Goal: Transaction & Acquisition: Book appointment/travel/reservation

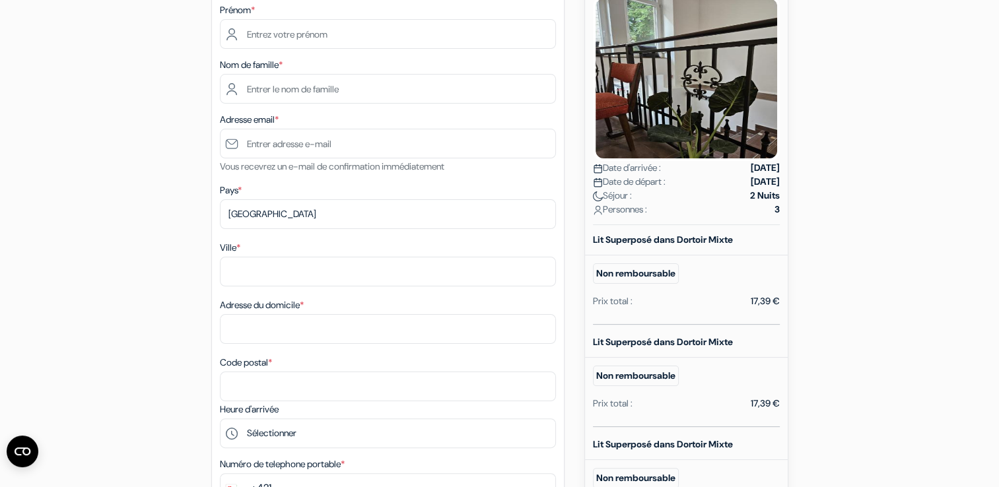
scroll to position [30, 0]
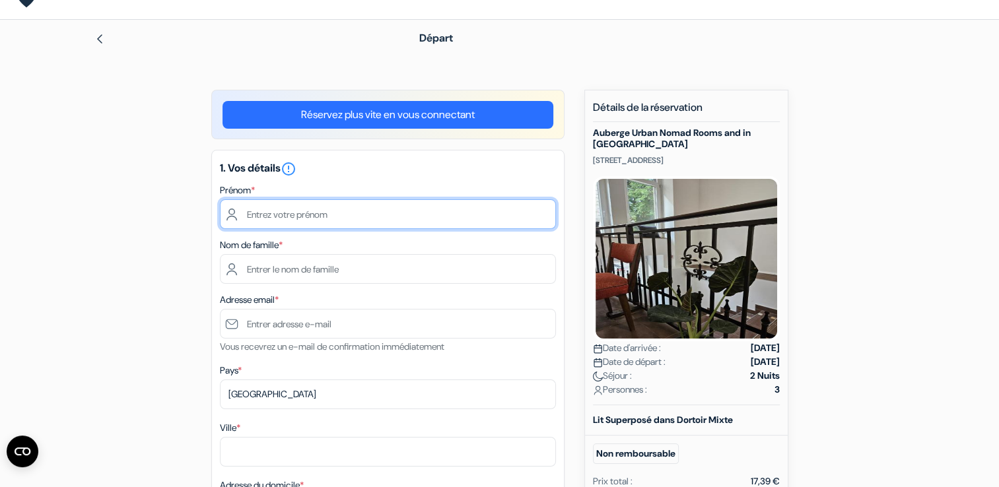
click at [339, 213] on input "text" at bounding box center [388, 214] width 336 height 30
type input "Ombeline"
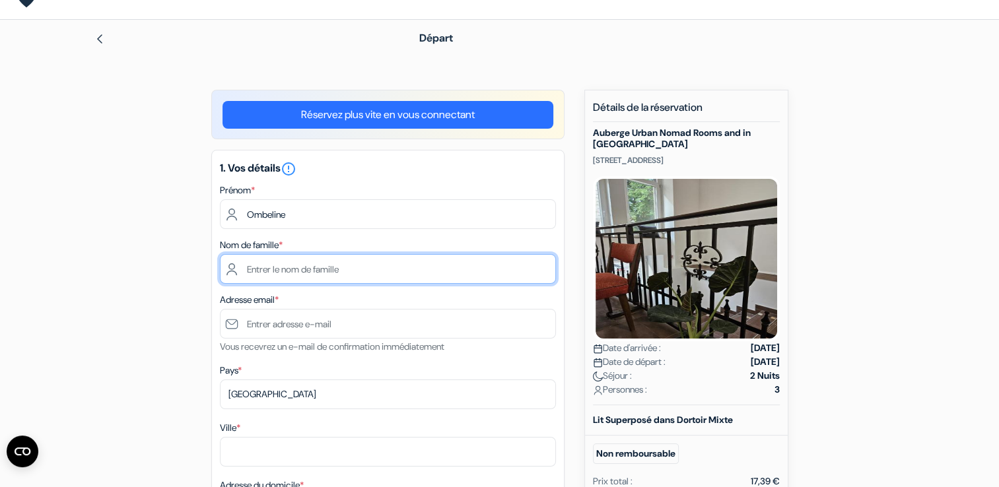
click at [548, 274] on input "text" at bounding box center [388, 269] width 336 height 30
type input "Granger"
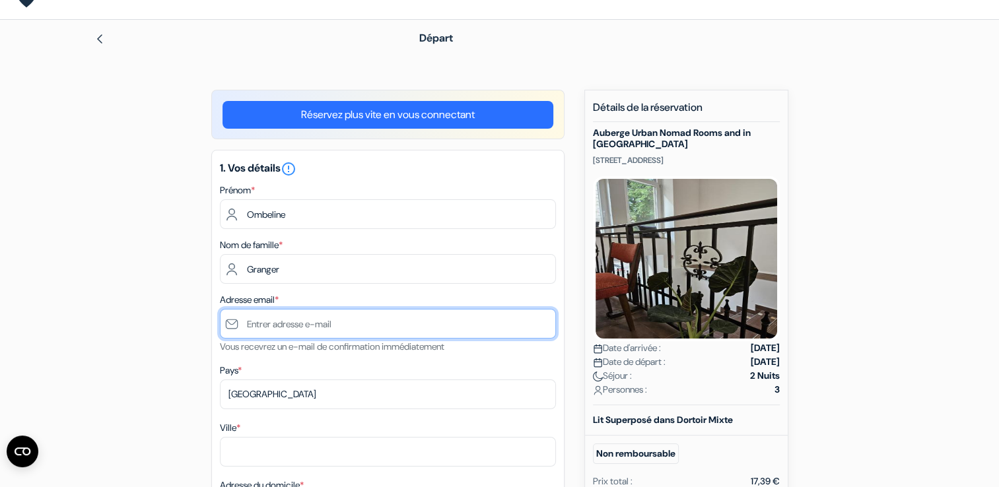
click at [513, 320] on input "text" at bounding box center [388, 324] width 336 height 30
type input "ombeline.granger@gmail.com"
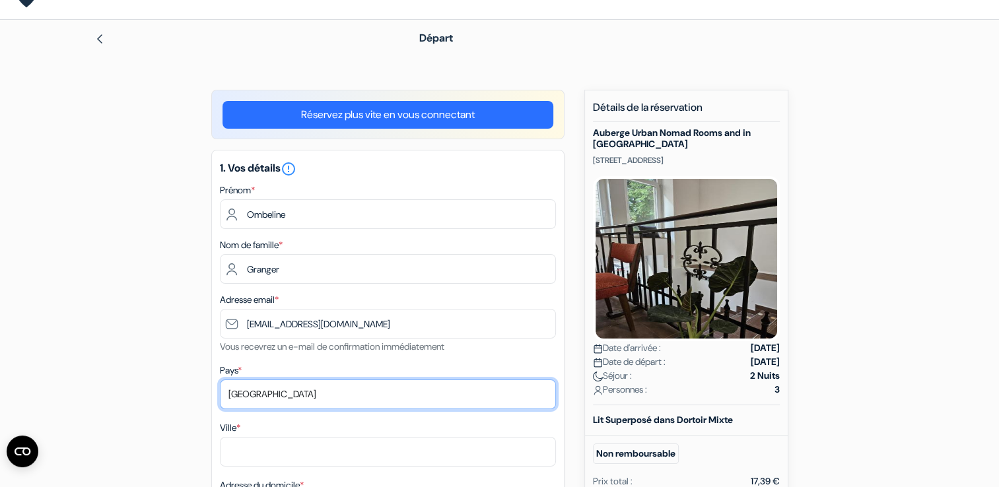
select select "fr"
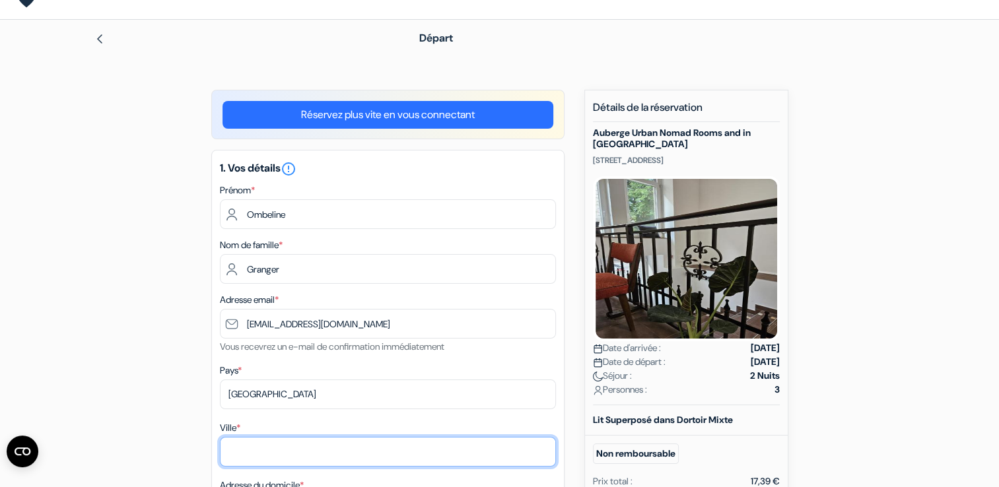
type input "Saint-Germain-en-Laye"
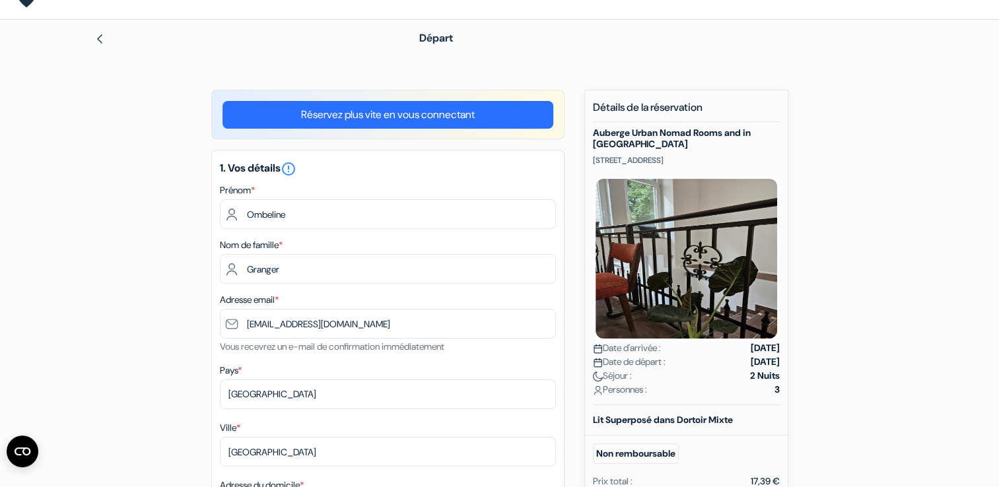
type input "3BIS RUE AMPERE 78100 Saint Germain en Laye"
type input "78100"
type input "+33768762944"
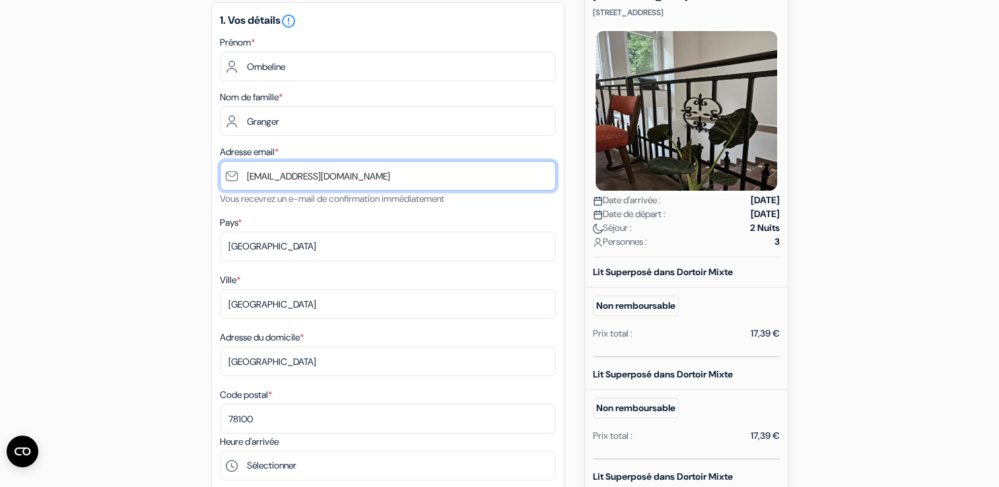
scroll to position [184, 0]
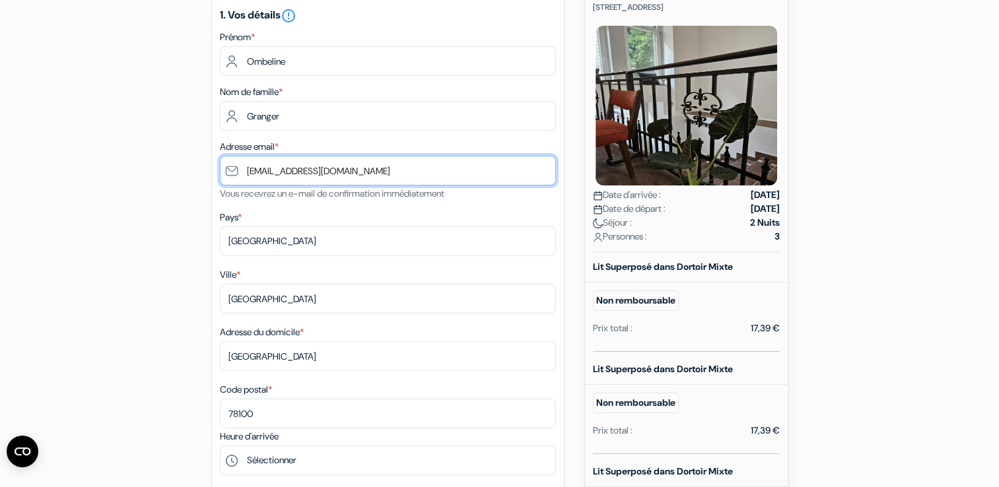
click at [248, 174] on input "ombeline.granger@gmail.com" at bounding box center [388, 171] width 336 height 30
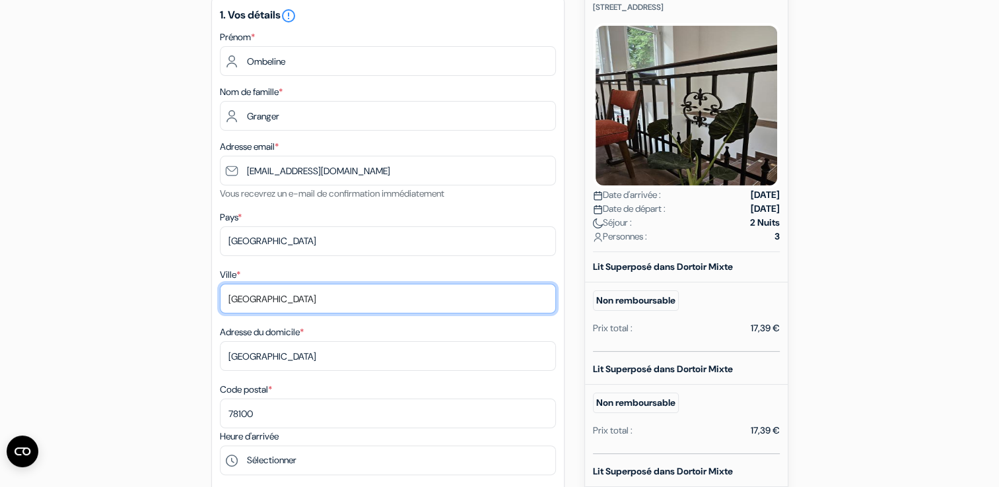
click at [525, 301] on input "Saint-Germain-en-Laye" at bounding box center [388, 299] width 336 height 30
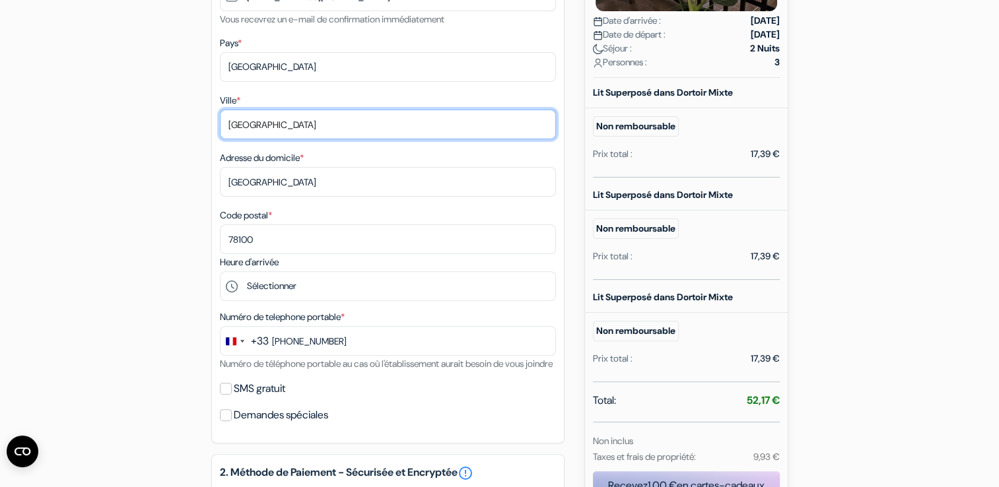
scroll to position [363, 0]
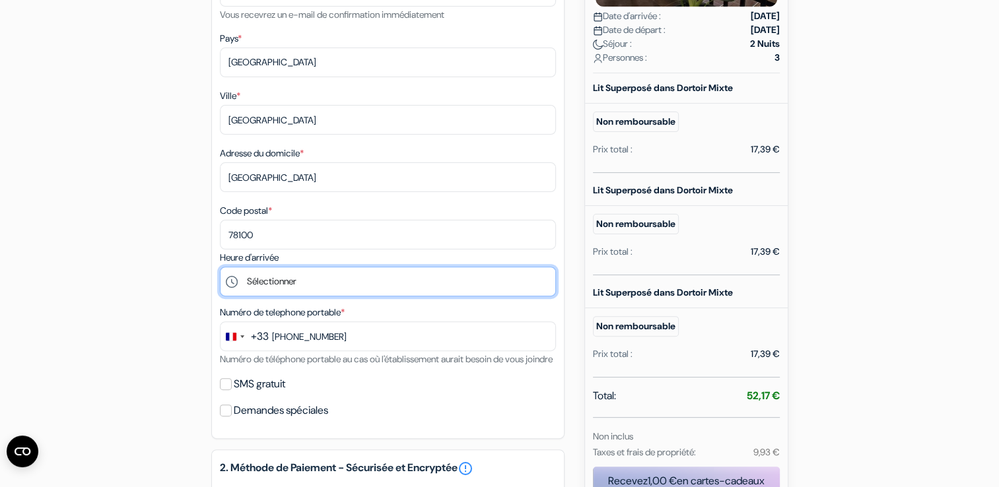
click at [438, 283] on select "Sélectionner 15:00 16:00 17:00 18:00 19:00 20:00" at bounding box center [388, 282] width 336 height 30
select select "15"
click at [220, 268] on select "Sélectionner 15:00 16:00 17:00 18:00 19:00 20:00" at bounding box center [388, 282] width 336 height 30
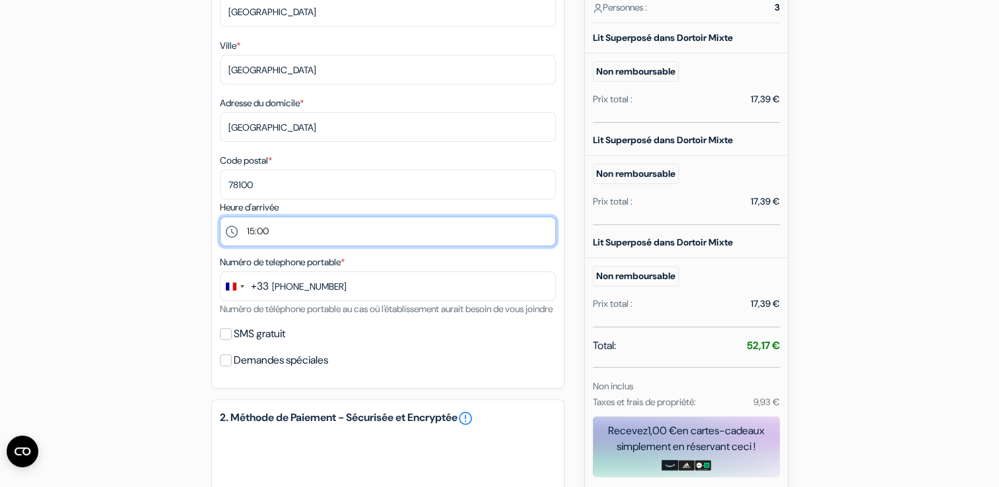
scroll to position [415, 0]
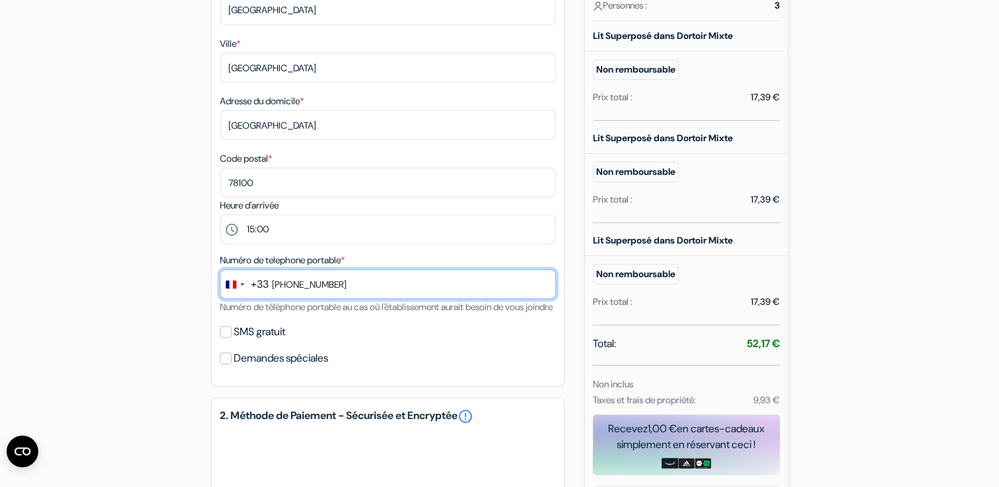
click at [287, 289] on input "+33768762944" at bounding box center [388, 284] width 336 height 30
type input "768762944"
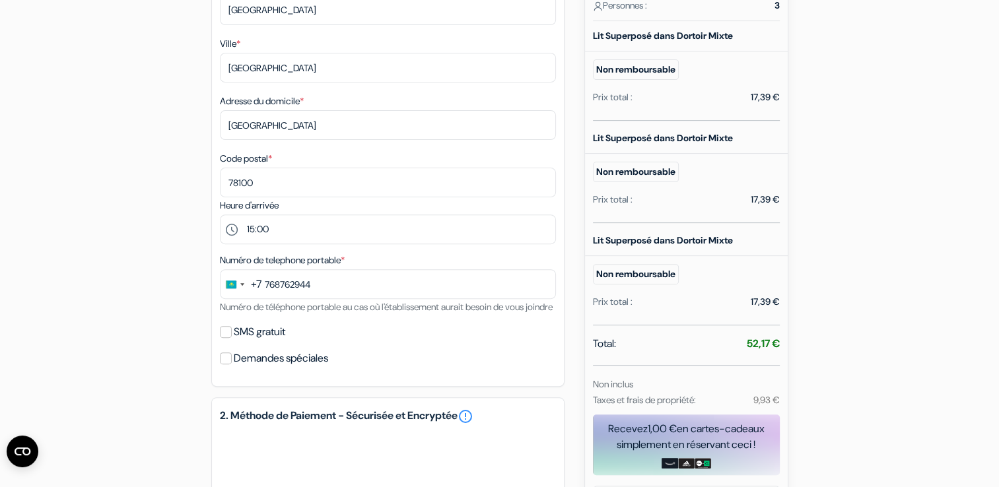
click at [252, 289] on div "+7" at bounding box center [256, 285] width 11 height 16
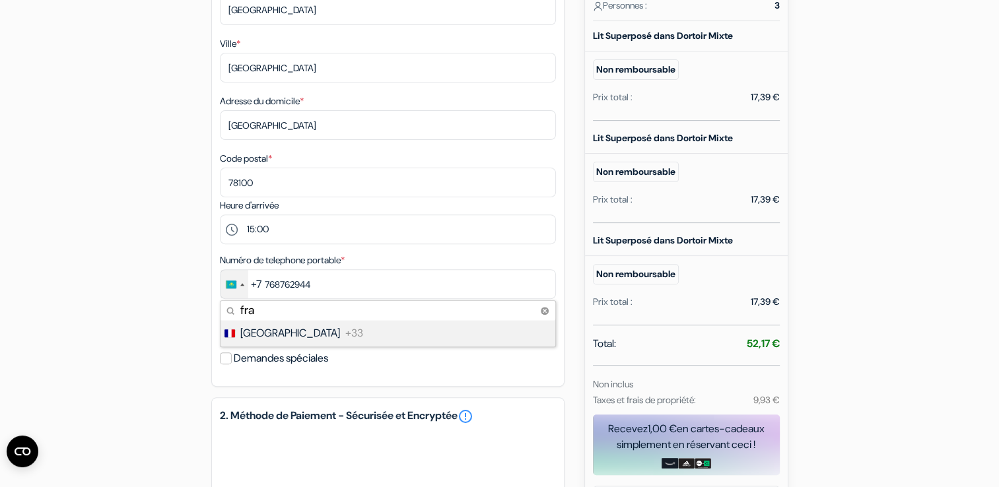
type input "fra"
click at [288, 324] on li "France +33" at bounding box center [387, 333] width 336 height 26
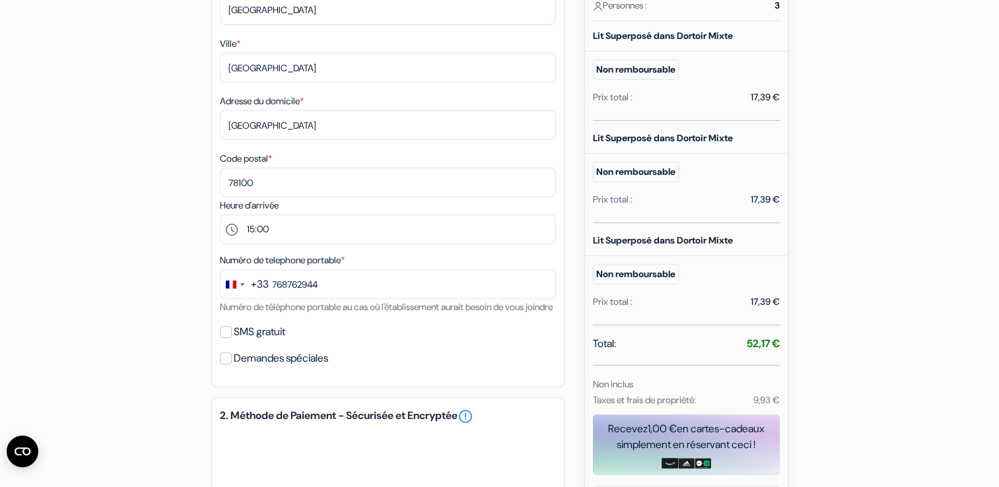
click at [375, 341] on div "SMS gratuit" at bounding box center [388, 332] width 336 height 18
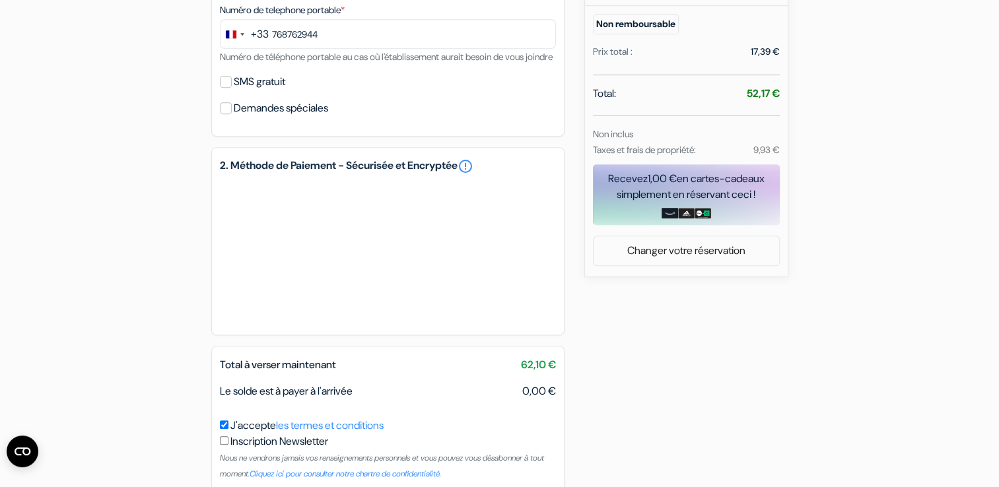
scroll to position [746, 0]
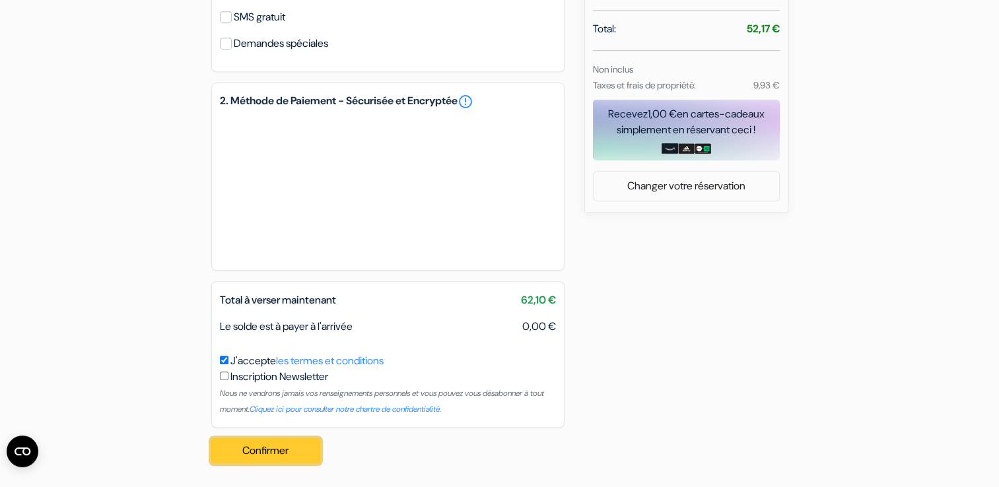
click at [283, 454] on button "Confirmer Loading..." at bounding box center [266, 451] width 110 height 25
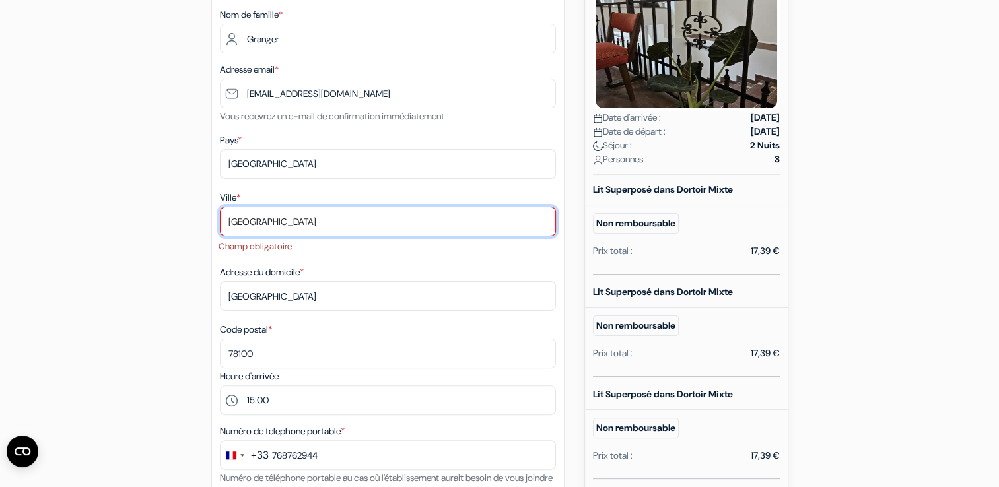
scroll to position [240, 0]
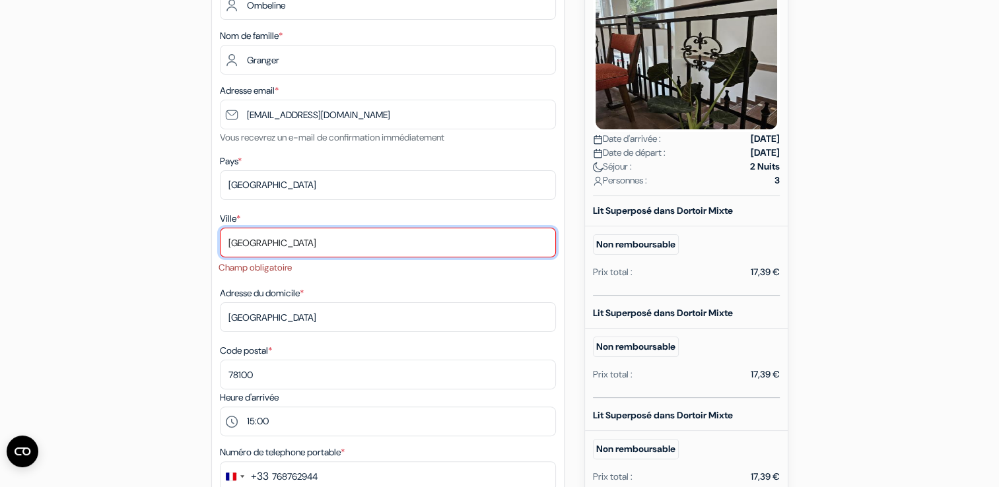
type input "[GEOGRAPHIC_DATA]"
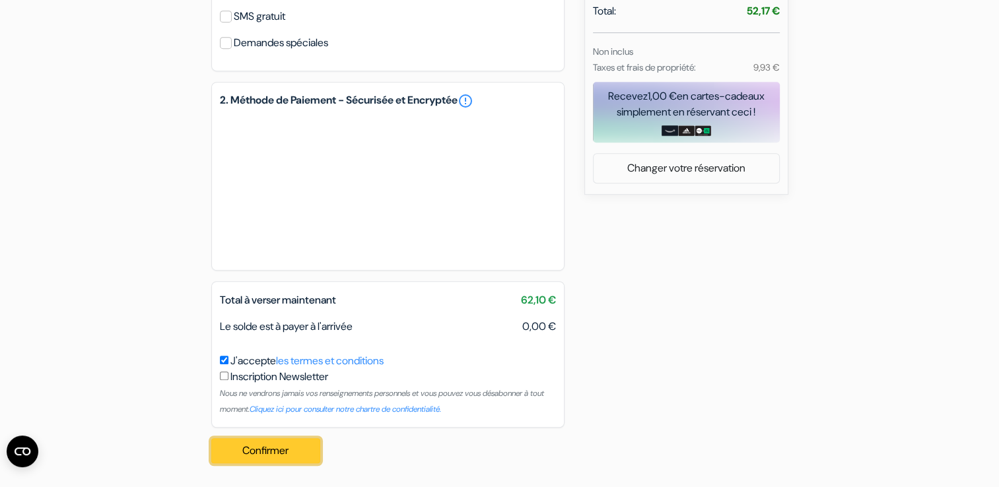
click at [289, 450] on button "Confirmer Loading..." at bounding box center [266, 451] width 110 height 25
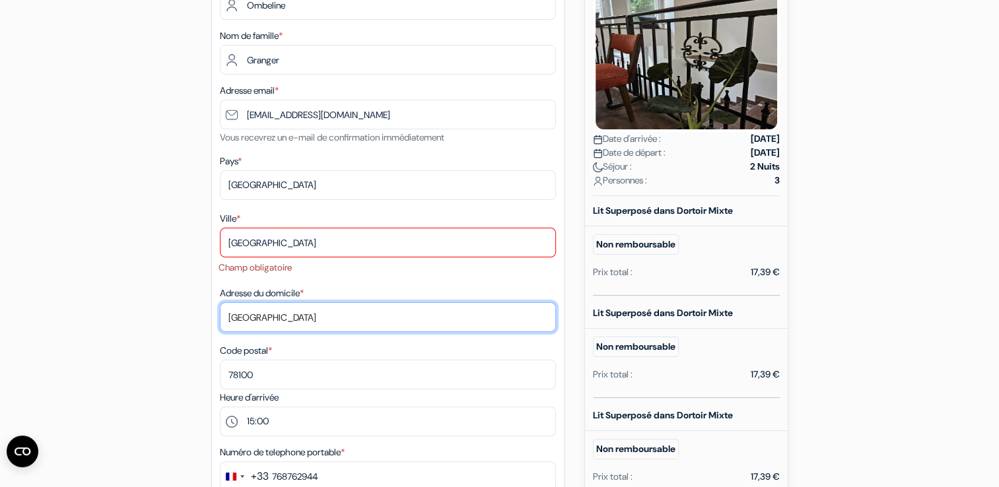
drag, startPoint x: 441, startPoint y: 318, endPoint x: 303, endPoint y: 320, distance: 138.1
click at [303, 320] on input "[GEOGRAPHIC_DATA]" at bounding box center [388, 318] width 336 height 30
type input "3BIS RUE AMPERE"
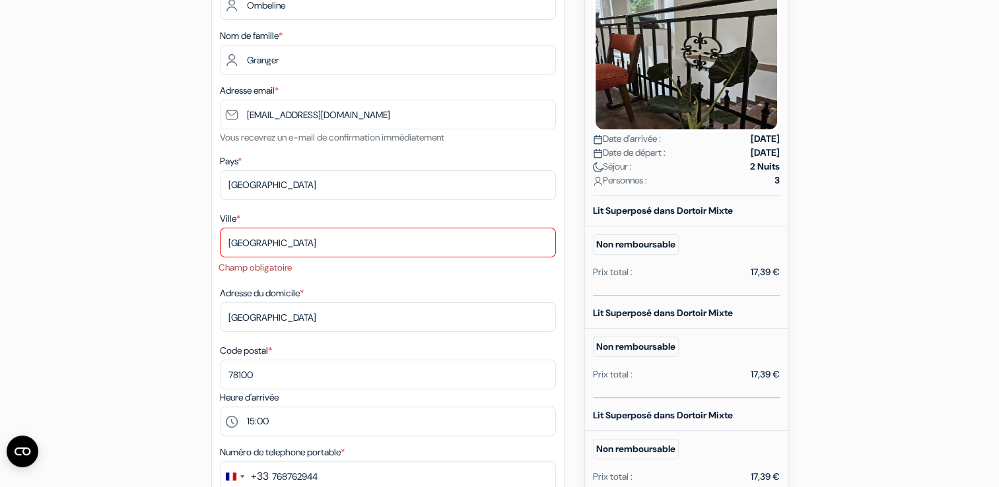
click at [895, 252] on div "add_box Auberge Urban Nomad Rooms and in City Center Krúdy Utca 9, Budapest, Ho…" at bounding box center [500, 431] width 872 height 1102
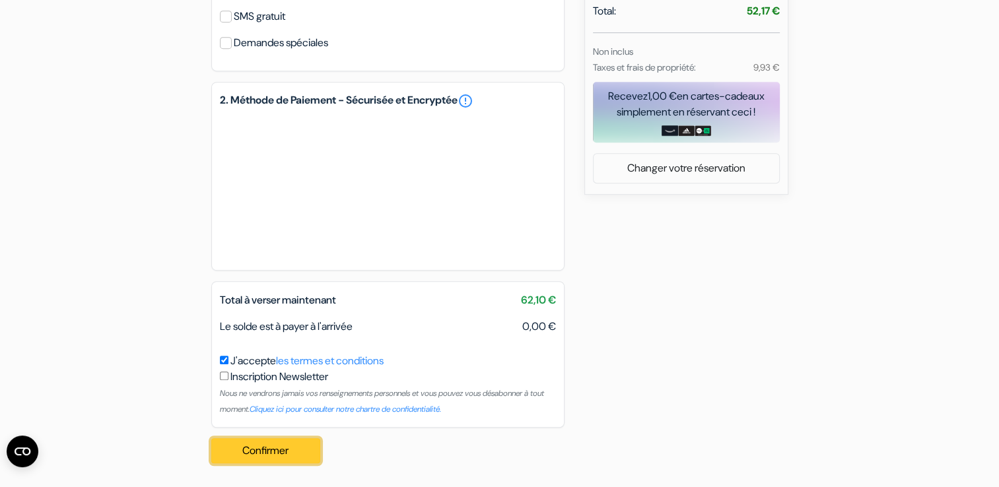
click at [306, 450] on button "Confirmer Loading..." at bounding box center [266, 451] width 110 height 25
click at [277, 450] on button "Confirmer Loading..." at bounding box center [266, 451] width 110 height 25
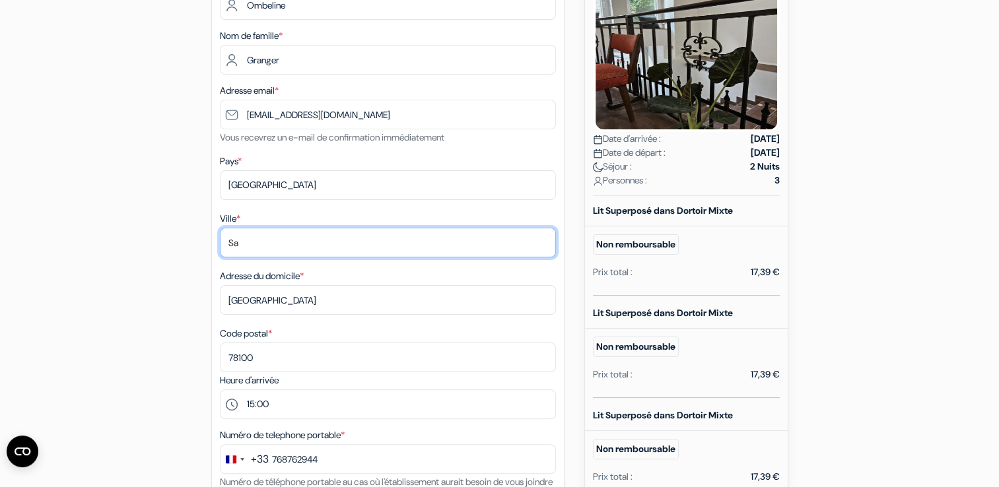
type input "S"
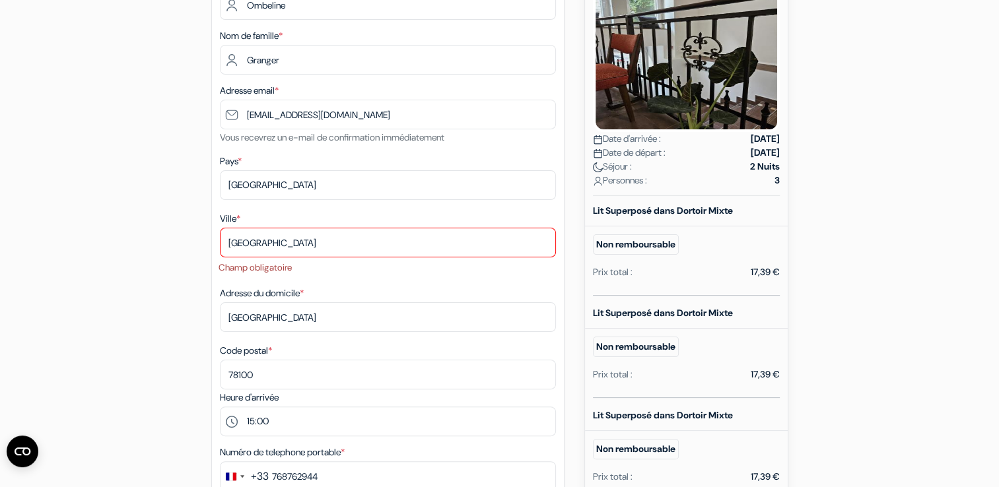
click at [923, 347] on div "add_box Auberge Urban Nomad Rooms and in City Center Krúdy Utca 9, Budapest, Ho…" at bounding box center [500, 431] width 872 height 1102
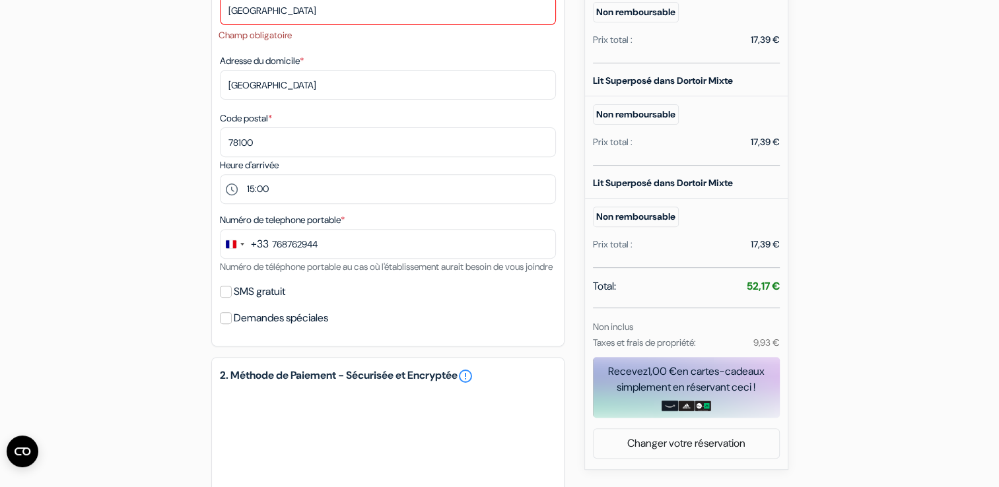
scroll to position [764, 0]
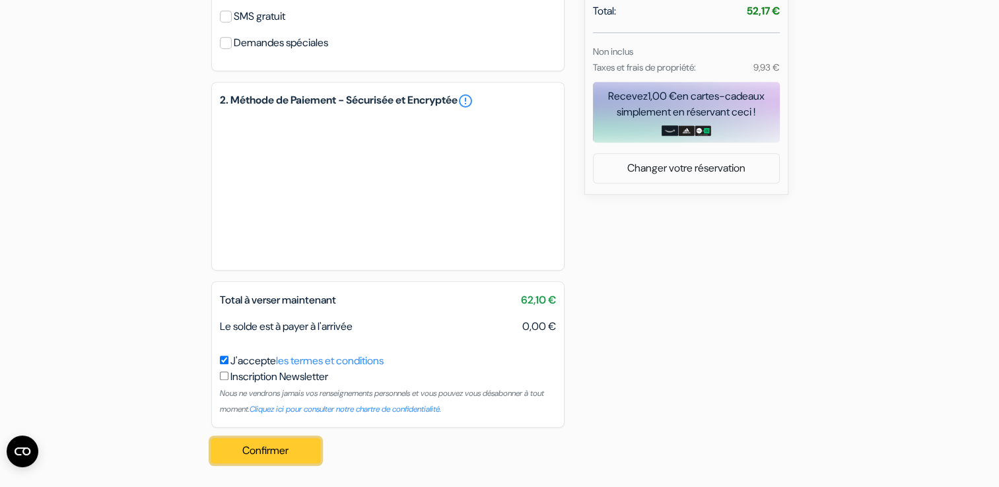
click at [283, 455] on button "Confirmer Loading..." at bounding box center [266, 451] width 110 height 25
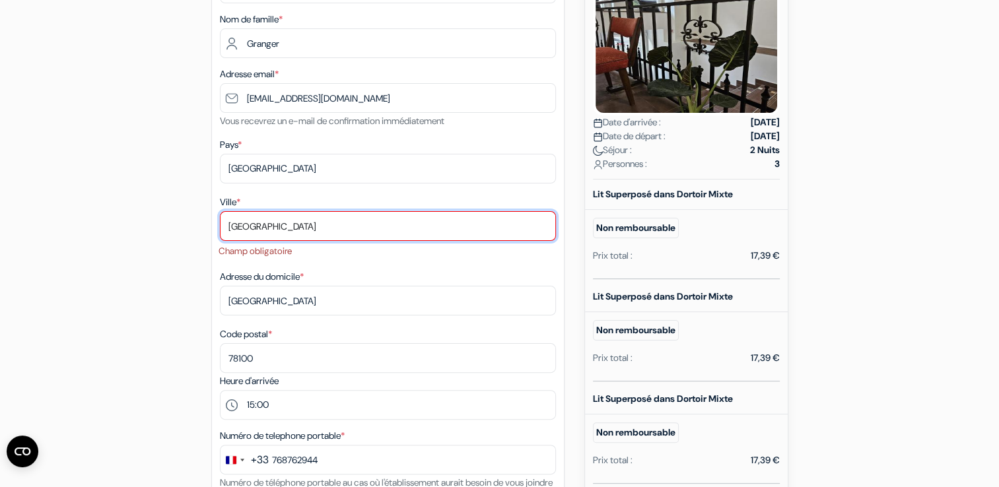
scroll to position [256, 0]
click at [332, 221] on input "[GEOGRAPHIC_DATA]" at bounding box center [388, 226] width 336 height 30
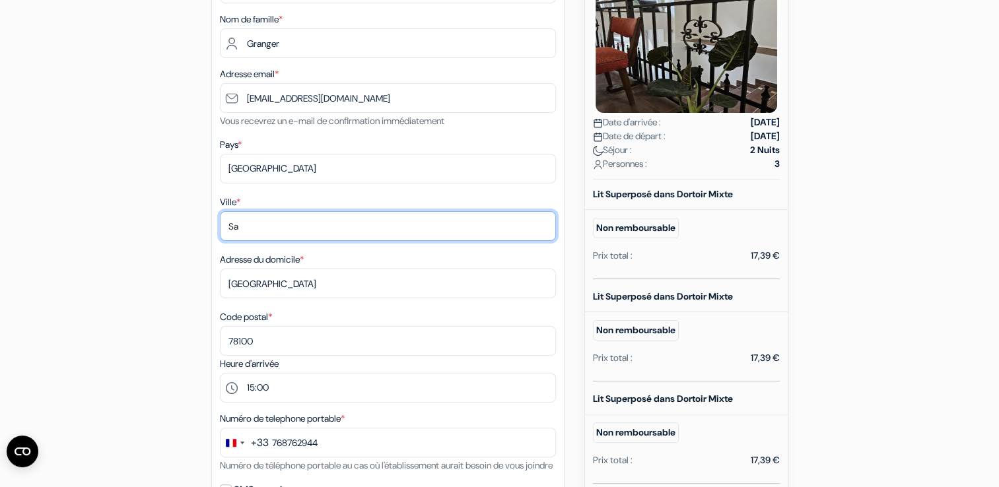
type input "S"
type input "[GEOGRAPHIC_DATA]"
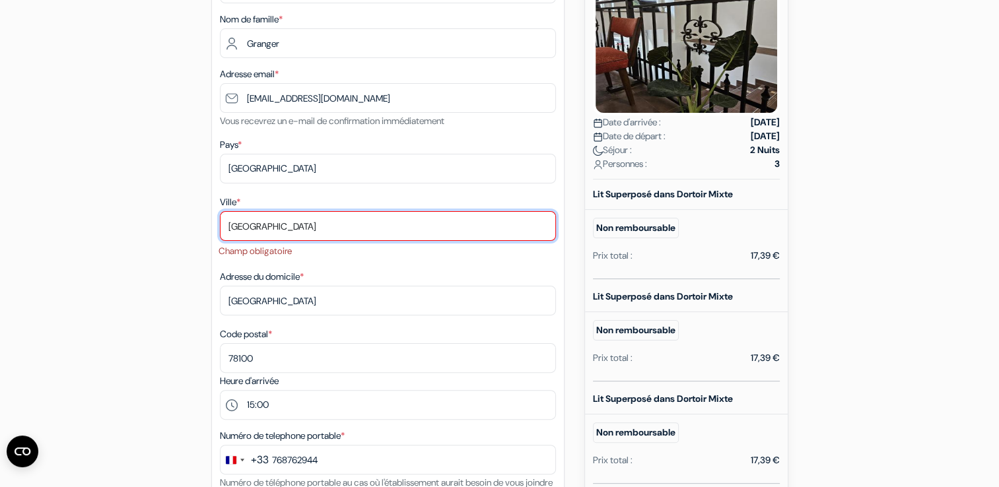
scroll to position [764, 0]
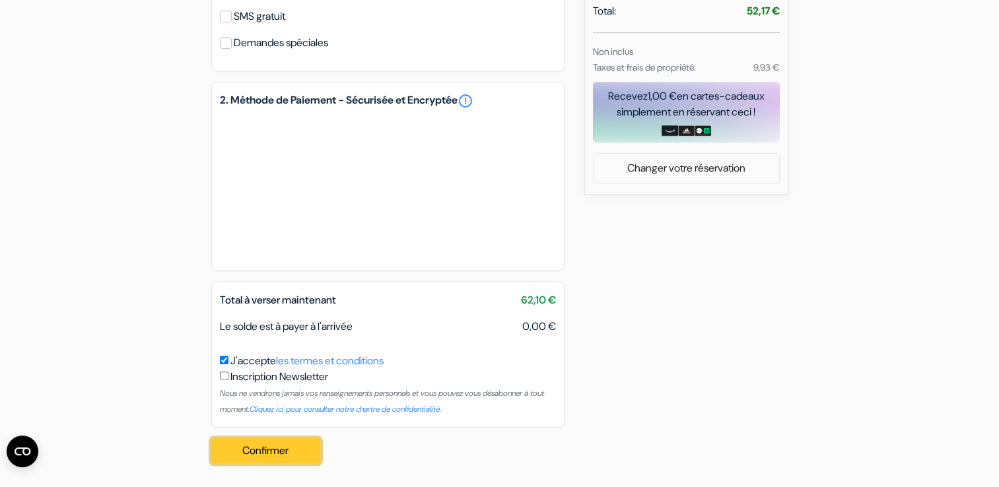
click at [290, 445] on button "Confirmer Loading..." at bounding box center [266, 451] width 110 height 25
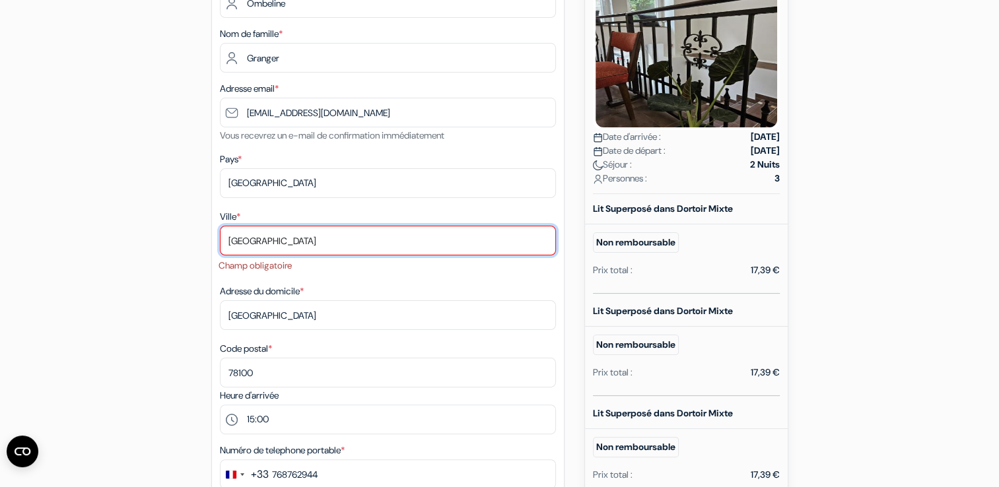
scroll to position [240, 0]
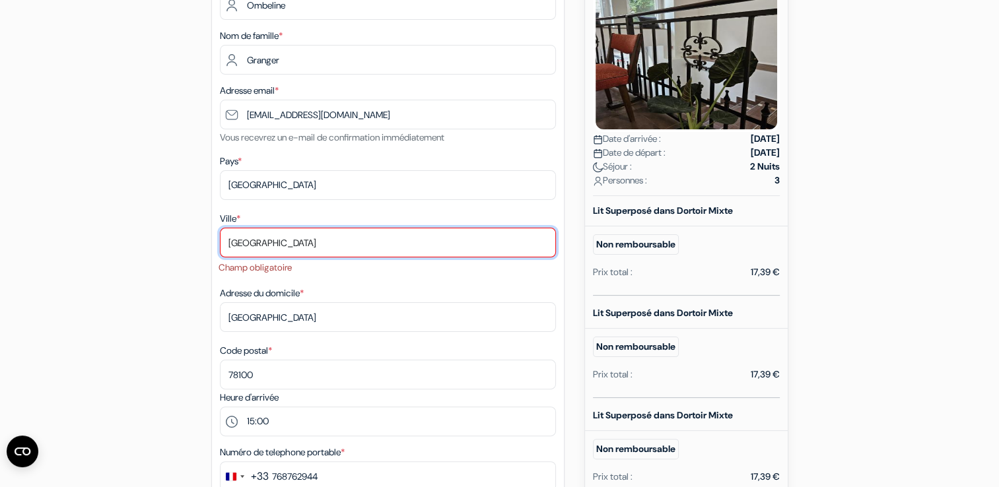
drag, startPoint x: 400, startPoint y: 247, endPoint x: 196, endPoint y: 248, distance: 204.8
click at [196, 248] on div "add_box Auberge Urban Nomad Rooms and in City Center Krúdy Utca 9, Budapest, Ho…" at bounding box center [500, 431] width 872 height 1102
click at [256, 247] on input "[GEOGRAPHIC_DATA]" at bounding box center [388, 243] width 336 height 30
click at [293, 244] on input "[GEOGRAPHIC_DATA]" at bounding box center [388, 243] width 336 height 30
click at [306, 244] on input "Saint Germain en-Laye" at bounding box center [388, 243] width 336 height 30
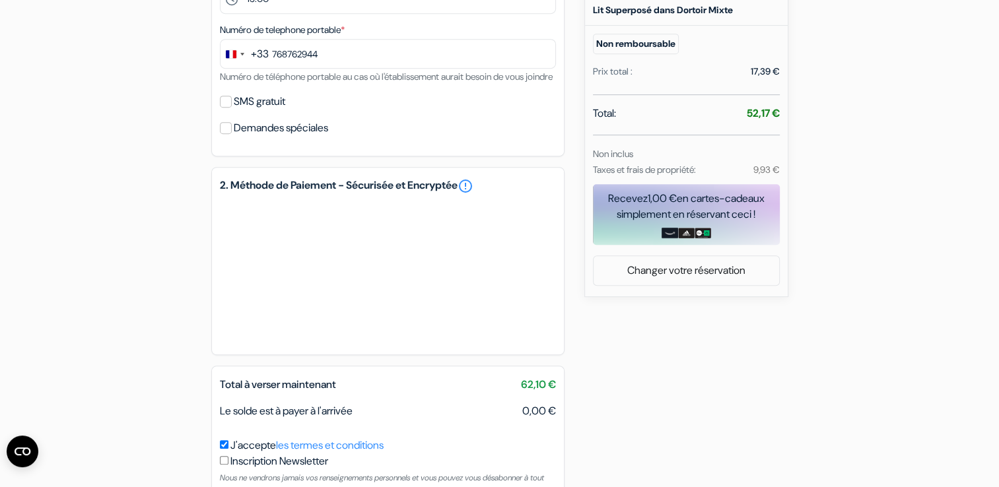
scroll to position [746, 0]
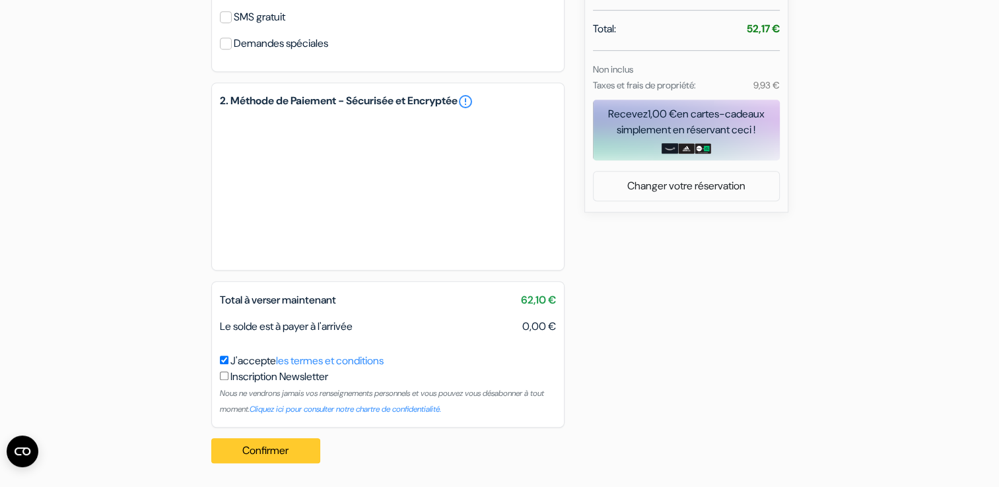
type input "Saint Germain en Laye"
click at [277, 446] on button "Confirmer Loading..." at bounding box center [266, 451] width 110 height 25
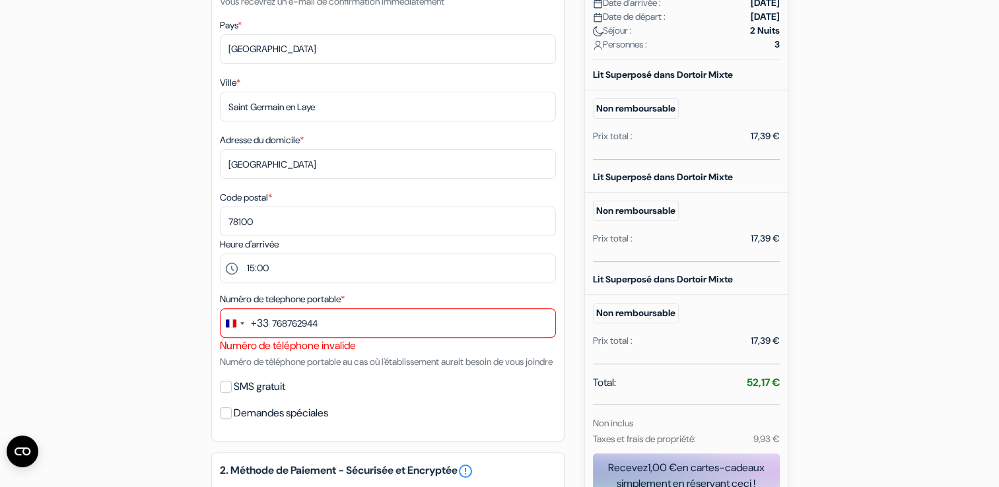
scroll to position [375, 0]
click at [267, 327] on div "+33" at bounding box center [260, 324] width 18 height 16
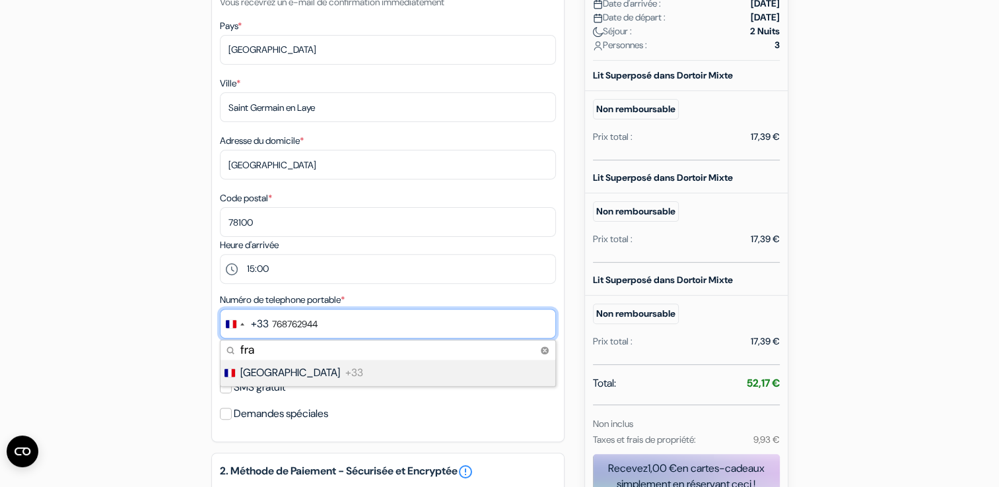
click at [272, 329] on input "768762944" at bounding box center [388, 324] width 336 height 30
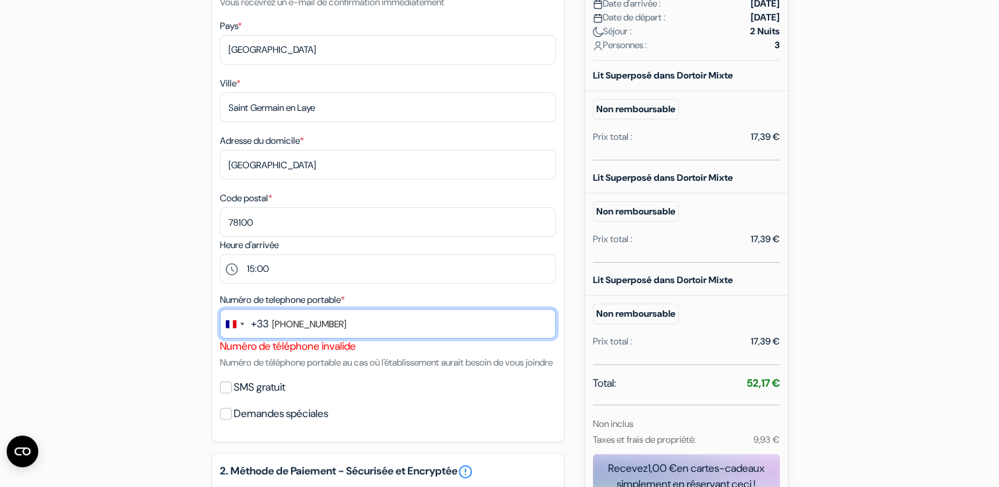
scroll to position [762, 0]
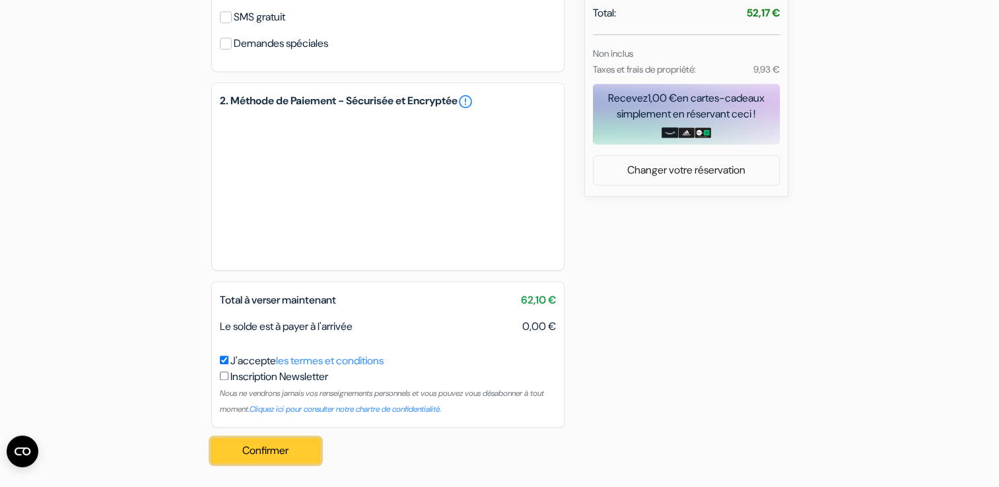
click at [293, 461] on button "Confirmer Loading..." at bounding box center [266, 451] width 110 height 25
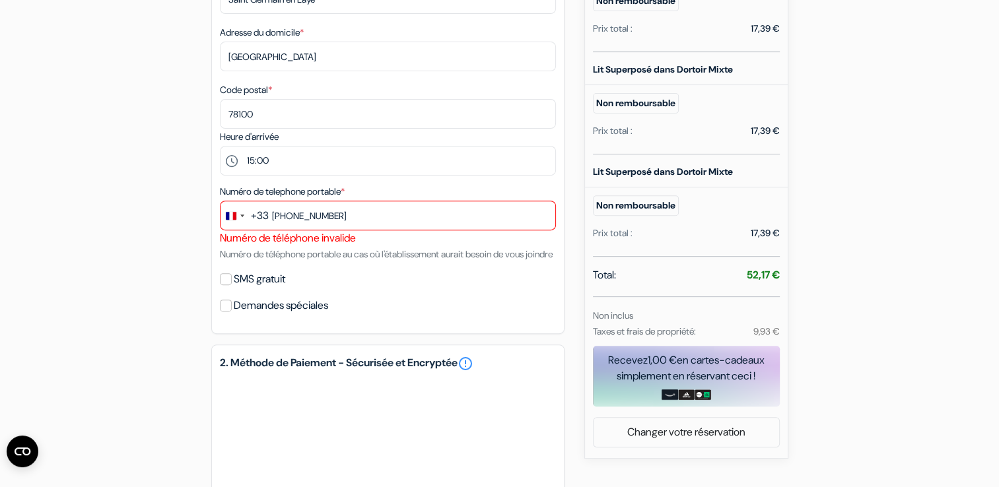
scroll to position [483, 0]
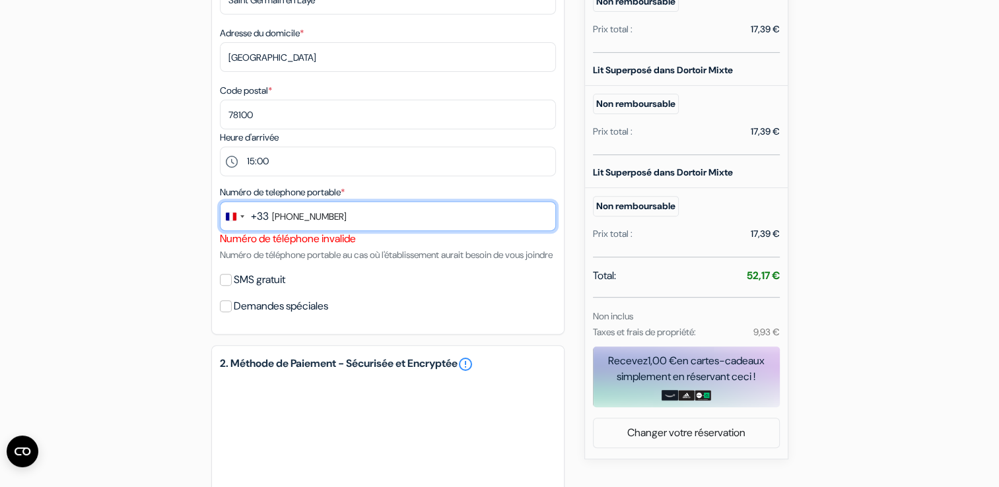
click at [288, 218] on input "+33768762944" at bounding box center [388, 216] width 336 height 30
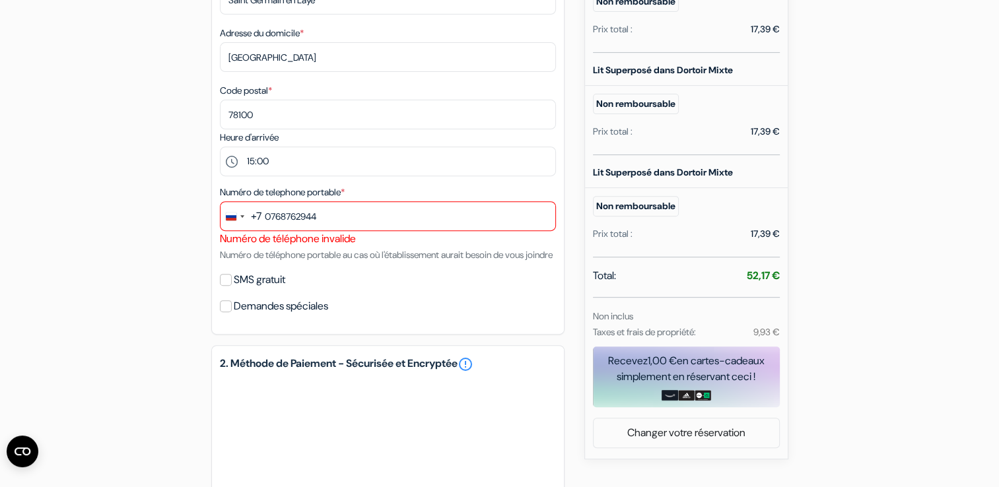
click at [252, 221] on div "+7" at bounding box center [256, 217] width 11 height 16
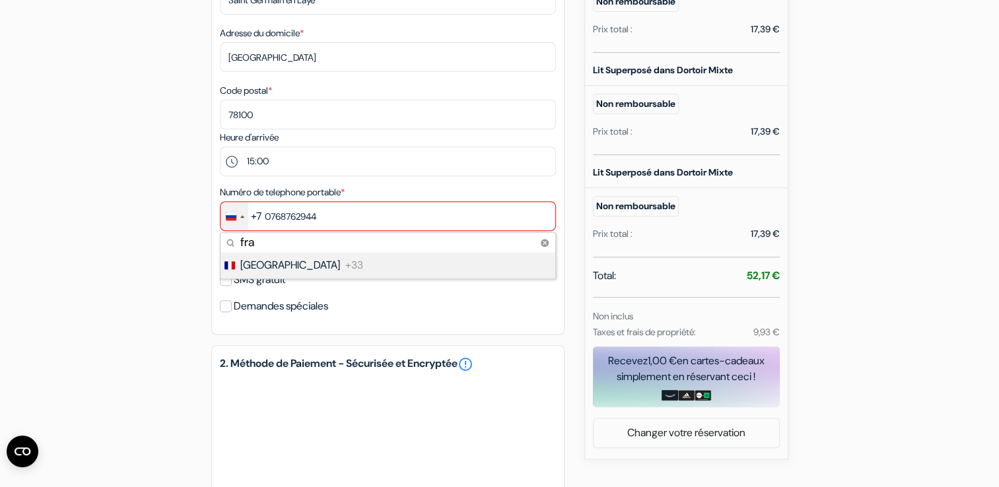
click at [261, 266] on span "[GEOGRAPHIC_DATA]" at bounding box center [290, 266] width 100 height 16
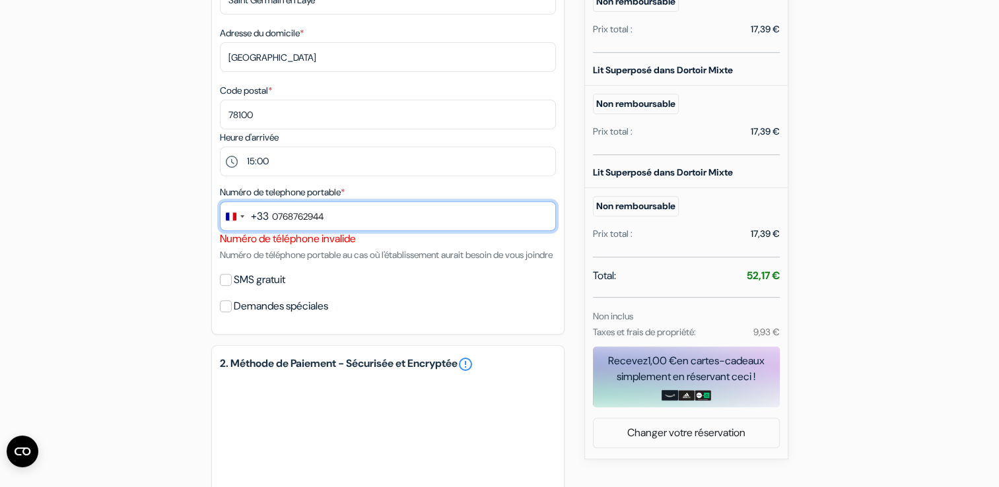
scroll to position [762, 0]
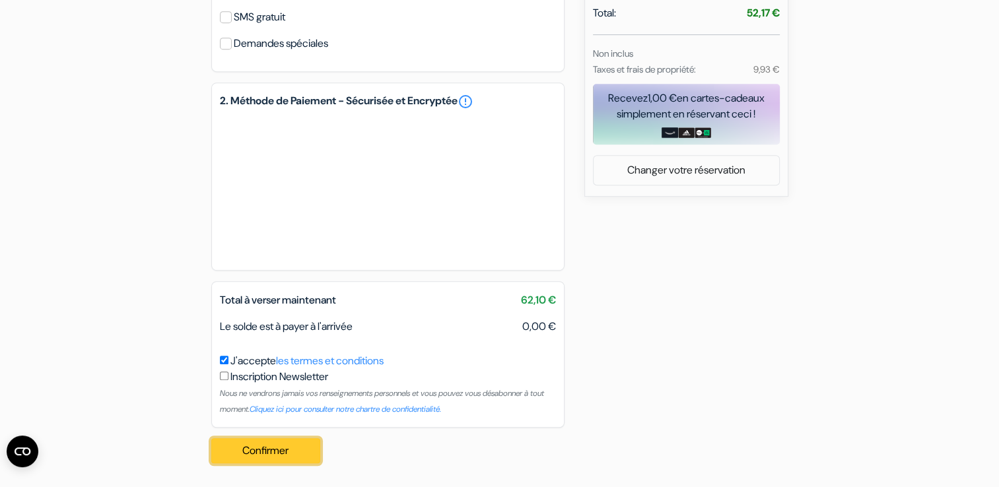
click at [283, 450] on button "Confirmer Loading..." at bounding box center [266, 451] width 110 height 25
click at [275, 448] on button "Confirmer Loading..." at bounding box center [266, 451] width 110 height 25
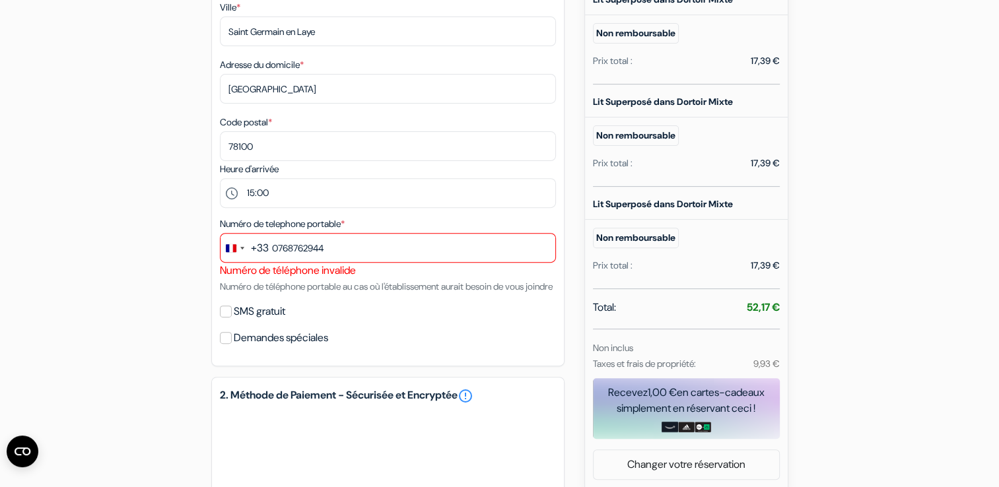
scroll to position [448, 0]
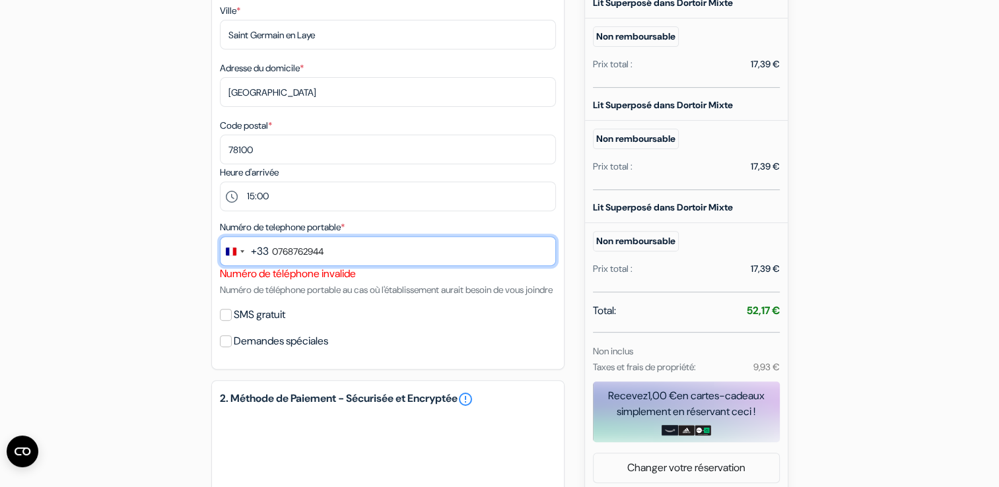
click at [363, 259] on input "0768762944" at bounding box center [388, 251] width 336 height 30
click at [278, 252] on input "0768762944" at bounding box center [388, 251] width 336 height 30
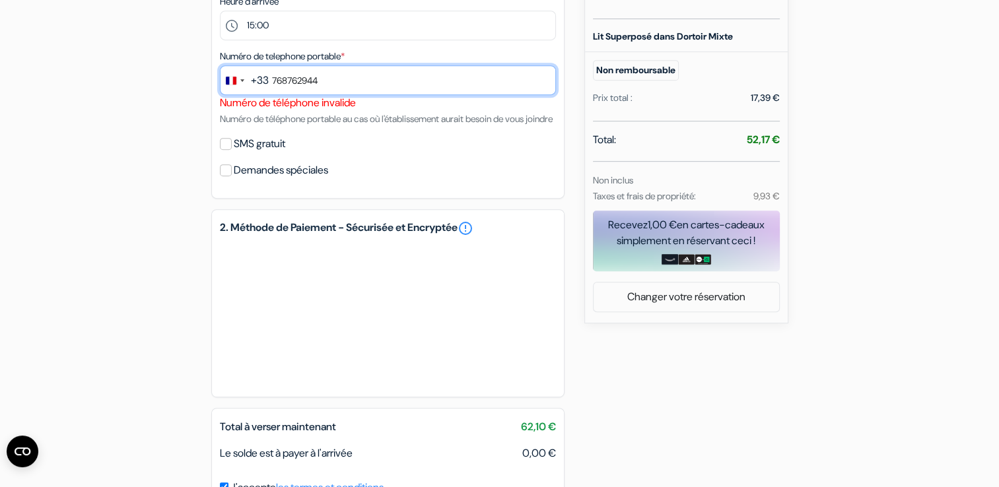
scroll to position [762, 0]
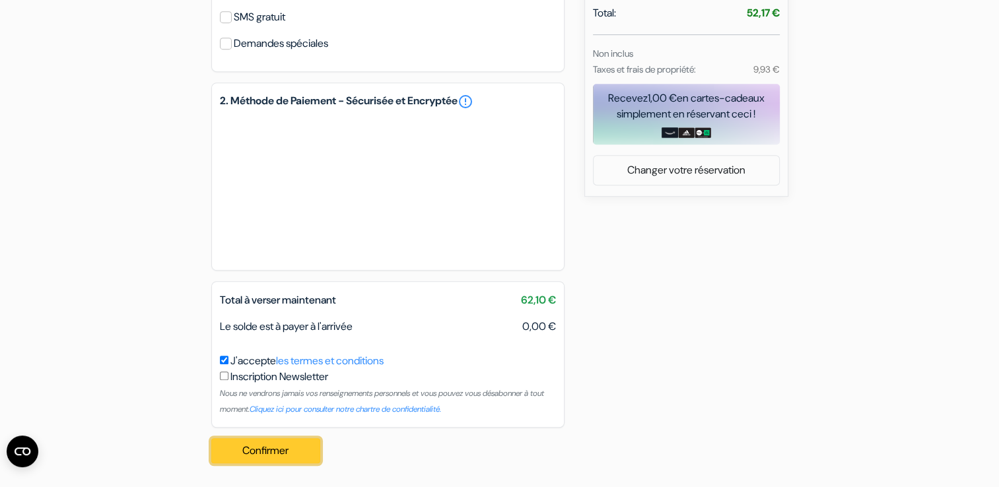
click at [272, 451] on button "Confirmer Loading..." at bounding box center [266, 451] width 110 height 25
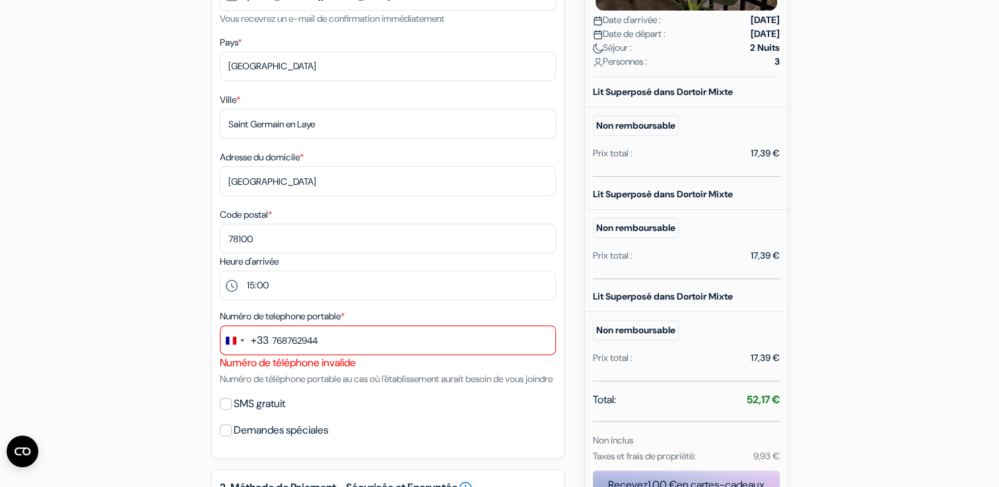
scroll to position [354, 0]
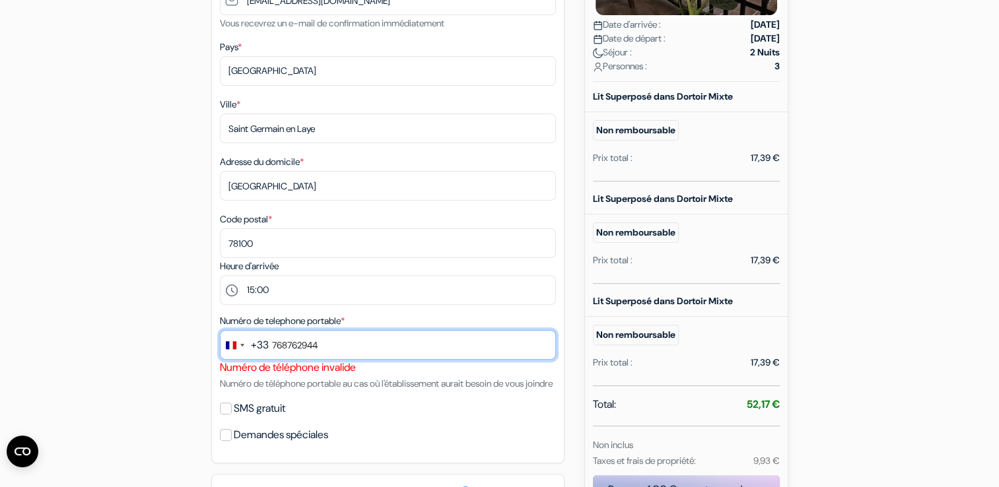
click at [341, 348] on input "768762944" at bounding box center [388, 345] width 336 height 30
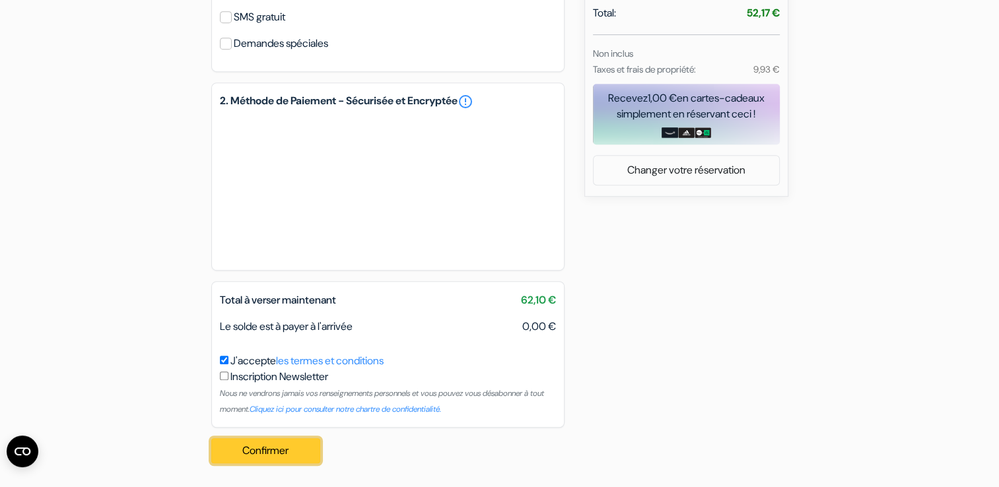
click at [289, 441] on button "Confirmer Loading..." at bounding box center [266, 451] width 110 height 25
click at [289, 440] on button "Confirmer Loading..." at bounding box center [266, 451] width 110 height 25
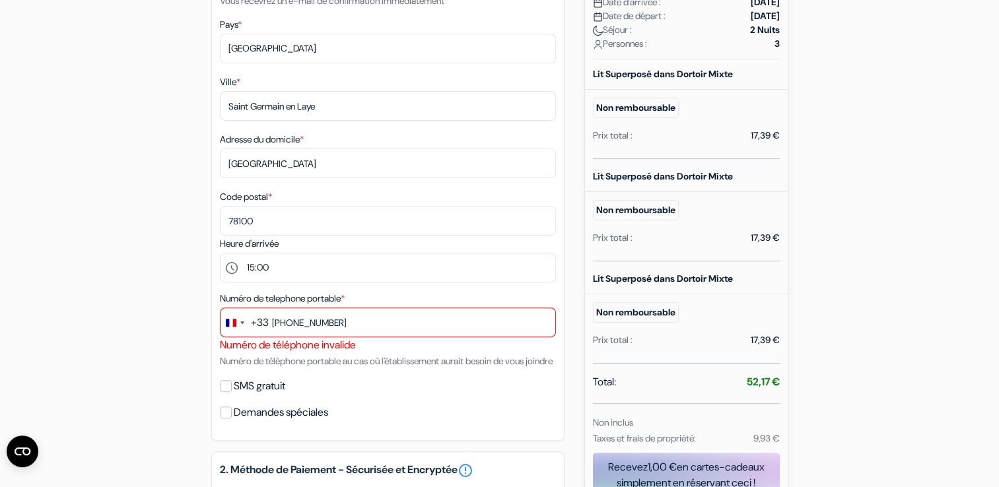
scroll to position [377, 0]
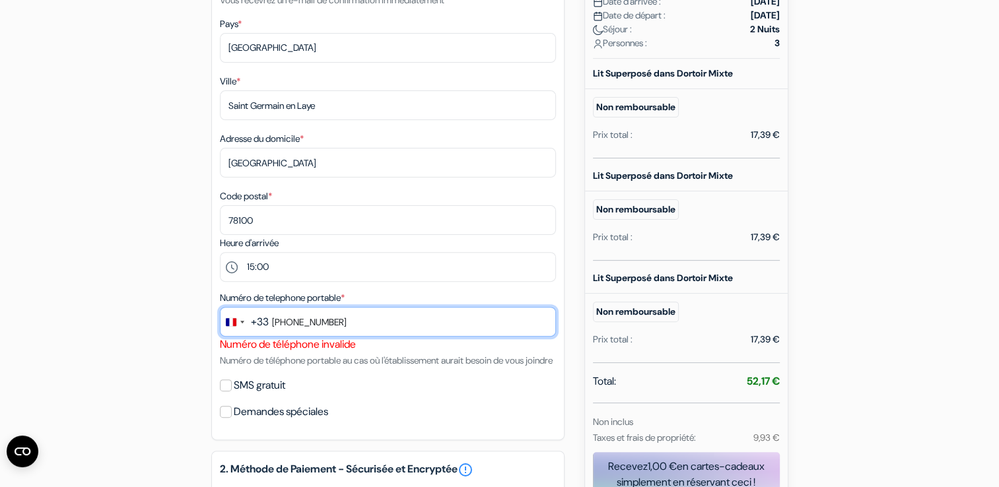
click at [325, 320] on input "+33768762944" at bounding box center [388, 322] width 336 height 30
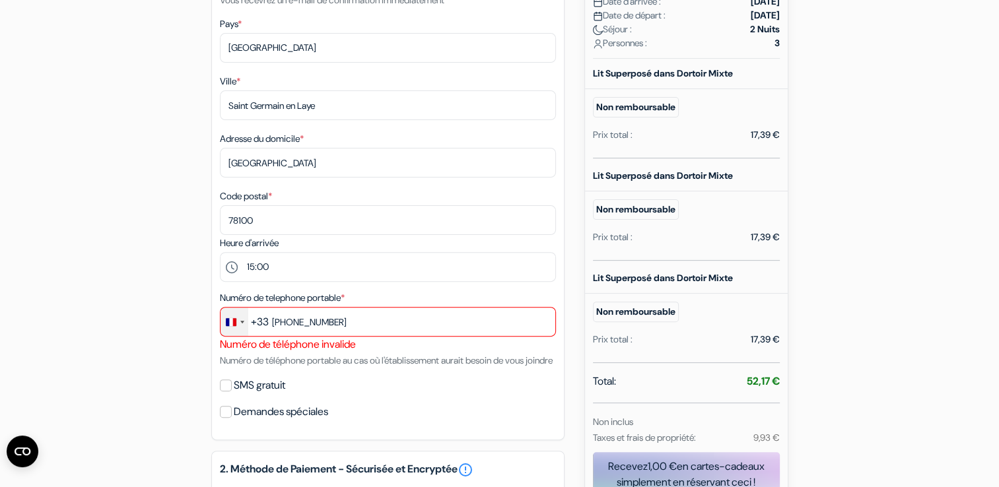
click at [233, 322] on div "Change country, selected France (+33)" at bounding box center [231, 322] width 11 height 8
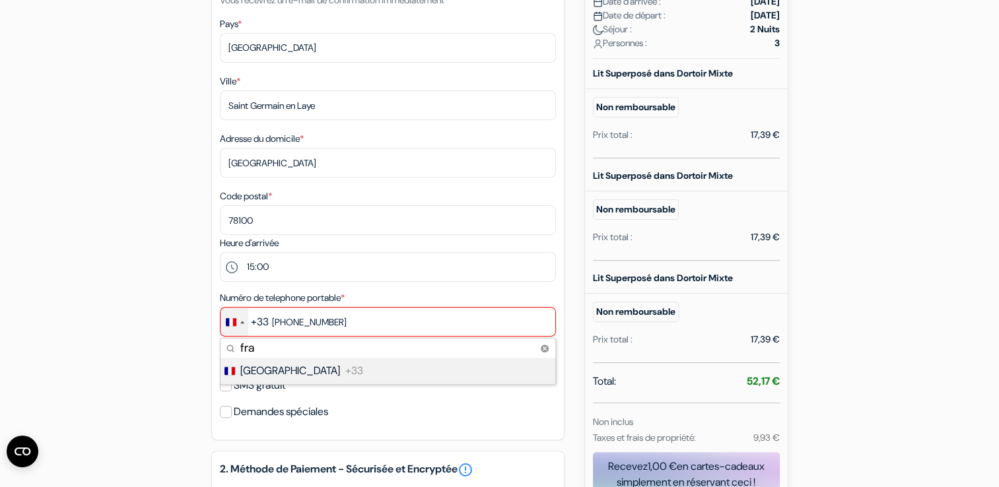
click at [345, 372] on span "+33" at bounding box center [354, 371] width 18 height 16
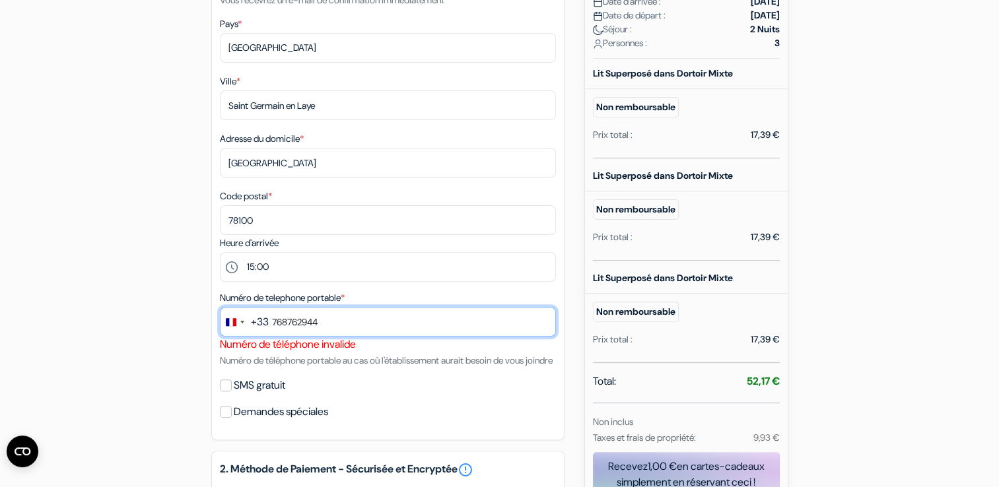
scroll to position [762, 0]
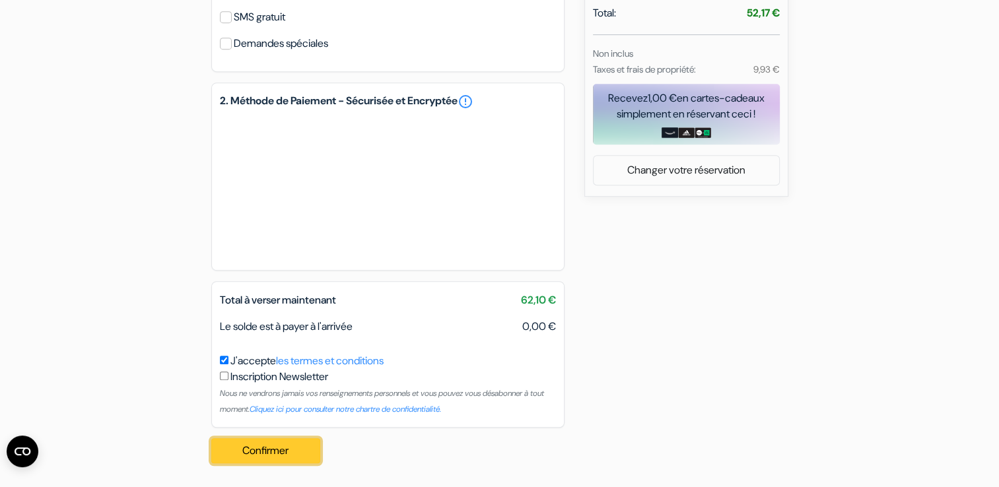
click at [287, 453] on button "Confirmer Loading..." at bounding box center [266, 451] width 110 height 25
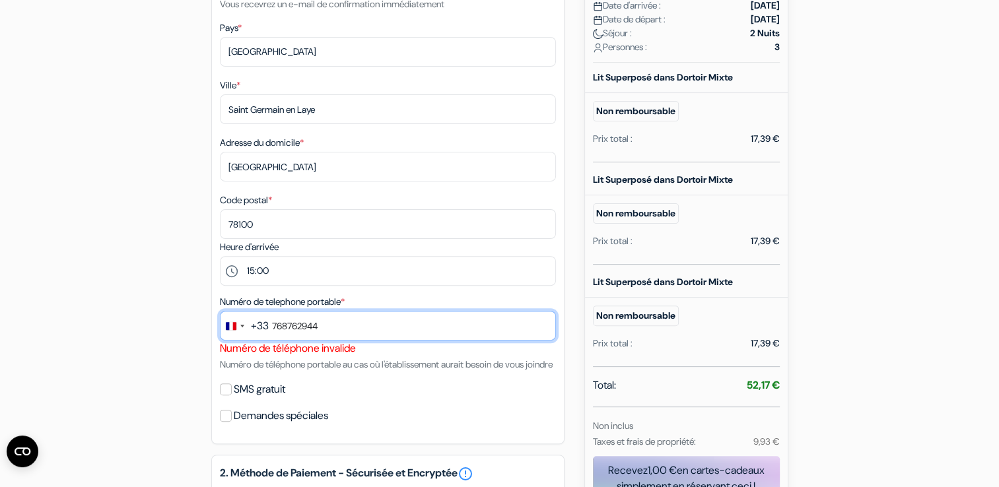
click at [274, 337] on input "768762944" at bounding box center [388, 326] width 336 height 30
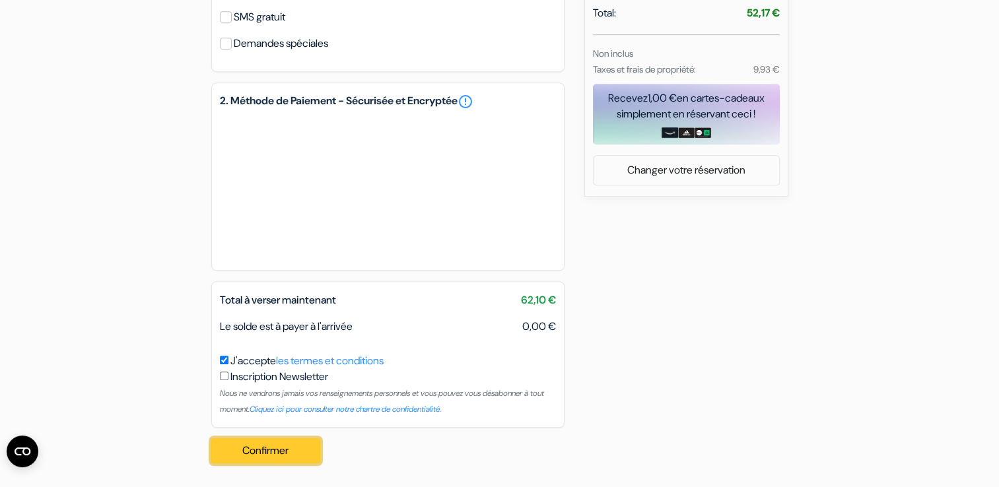
click at [278, 454] on button "Confirmer Loading..." at bounding box center [266, 451] width 110 height 25
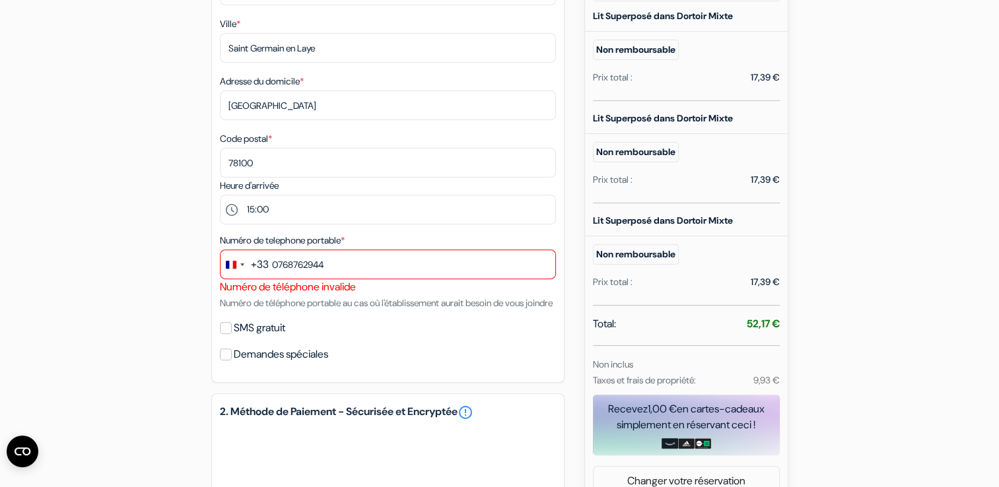
scroll to position [435, 0]
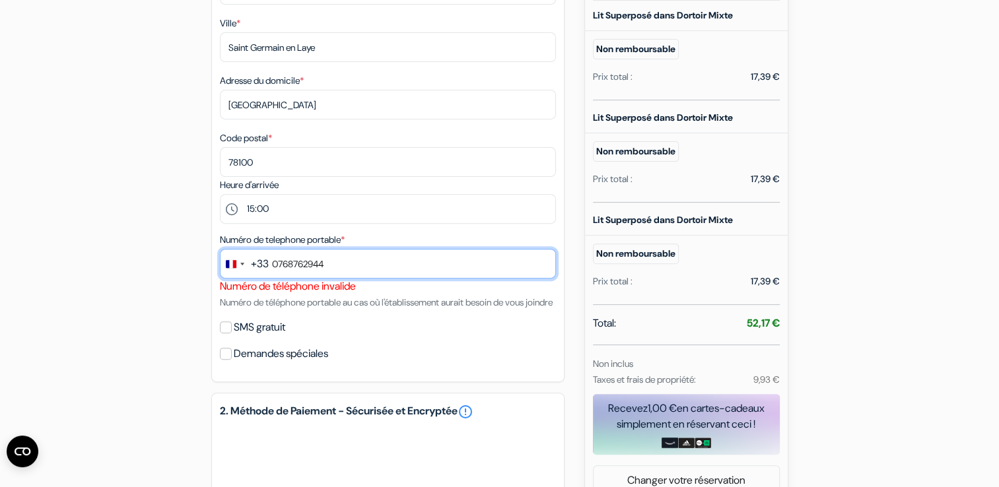
click at [276, 262] on input "0768762944" at bounding box center [388, 264] width 336 height 30
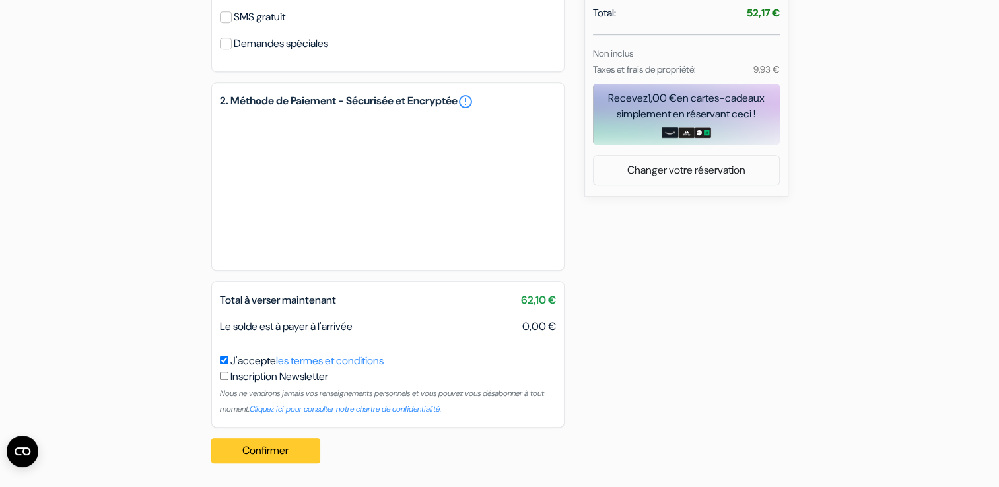
type input "768762944"
click at [297, 443] on button "Confirmer Loading..." at bounding box center [266, 451] width 110 height 25
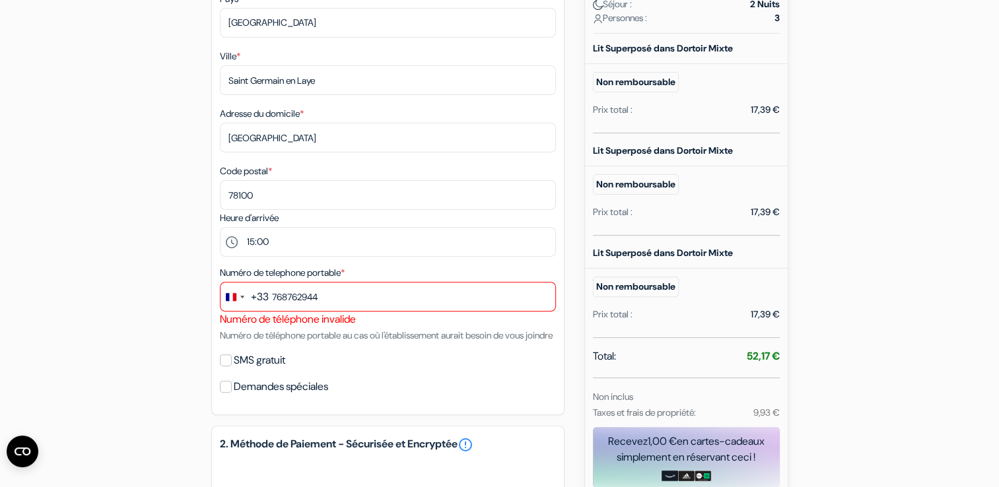
click at [213, 380] on div "1. Vos détails error_outline Prénom * Ombeline Nom de famille * Granger Adresse…" at bounding box center [387, 96] width 353 height 637
click at [225, 367] on input "SMS gratuit" at bounding box center [226, 361] width 12 height 12
checkbox input "true"
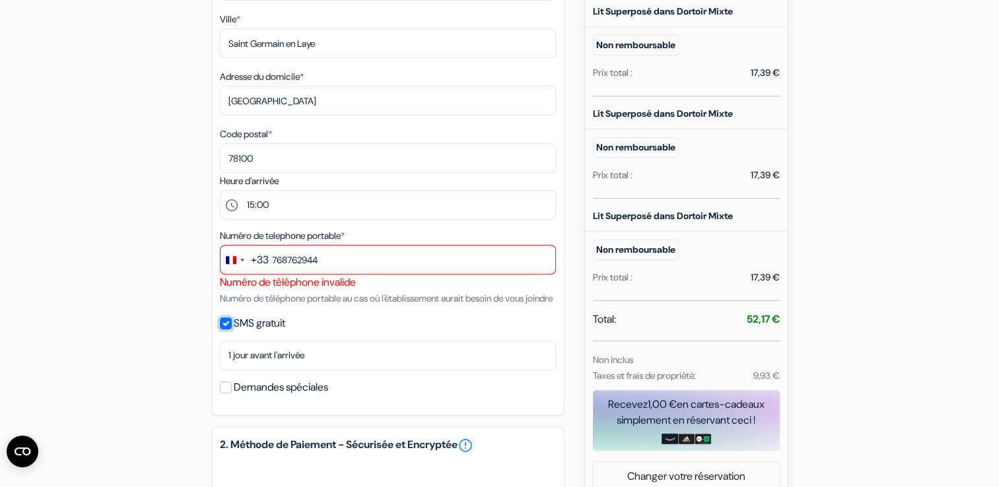
scroll to position [443, 0]
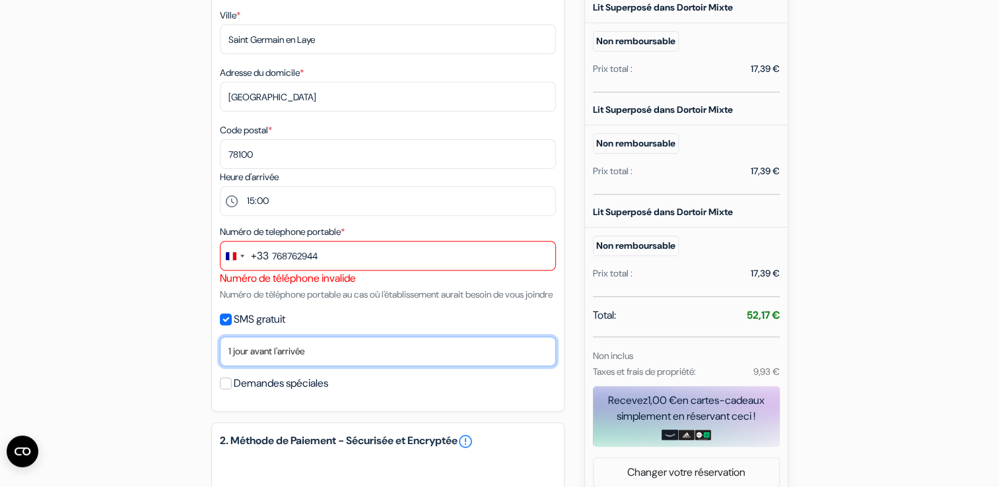
click at [270, 367] on select "Non merci Maintenant Le jour de votre arrivée 1 jour avant l'arrivée 2 jours av…" at bounding box center [388, 352] width 336 height 30
click at [220, 355] on select "Non merci Maintenant Le jour de votre arrivée 1 jour avant l'arrivée 2 jours av…" at bounding box center [388, 352] width 336 height 30
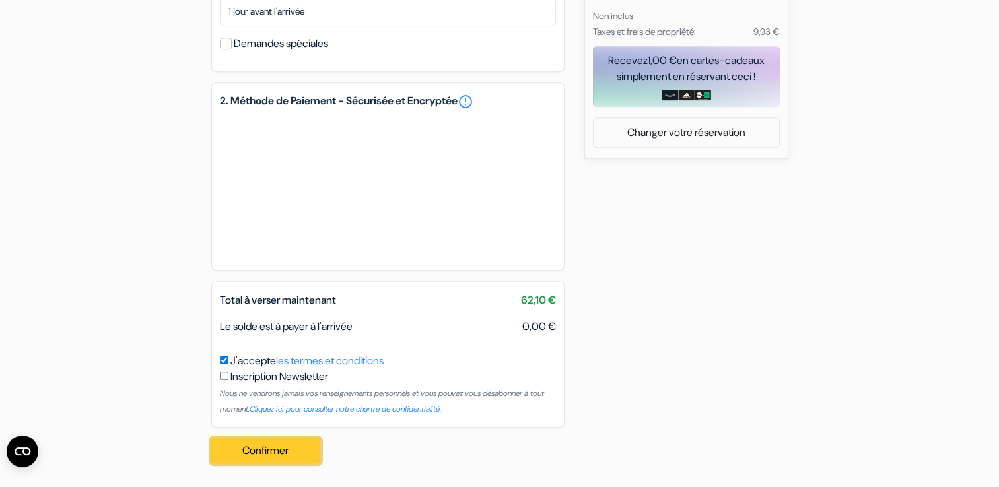
click at [277, 456] on button "Confirmer Loading..." at bounding box center [266, 451] width 110 height 25
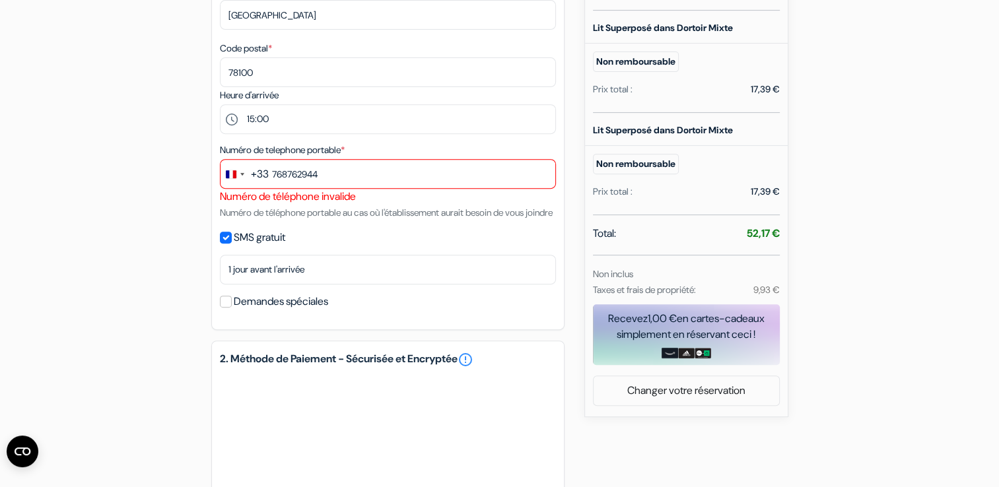
scroll to position [521, 0]
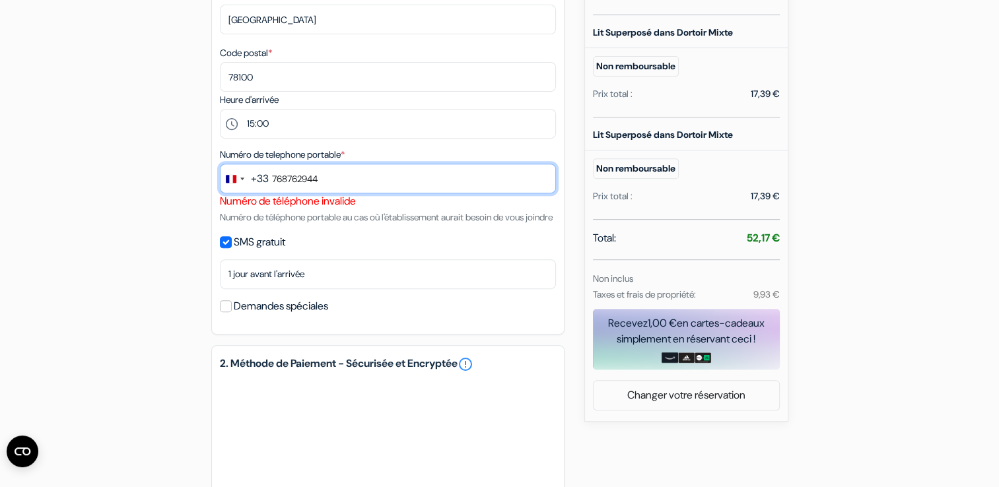
click at [273, 181] on input "768762944" at bounding box center [388, 179] width 336 height 30
type input "+33768762944"
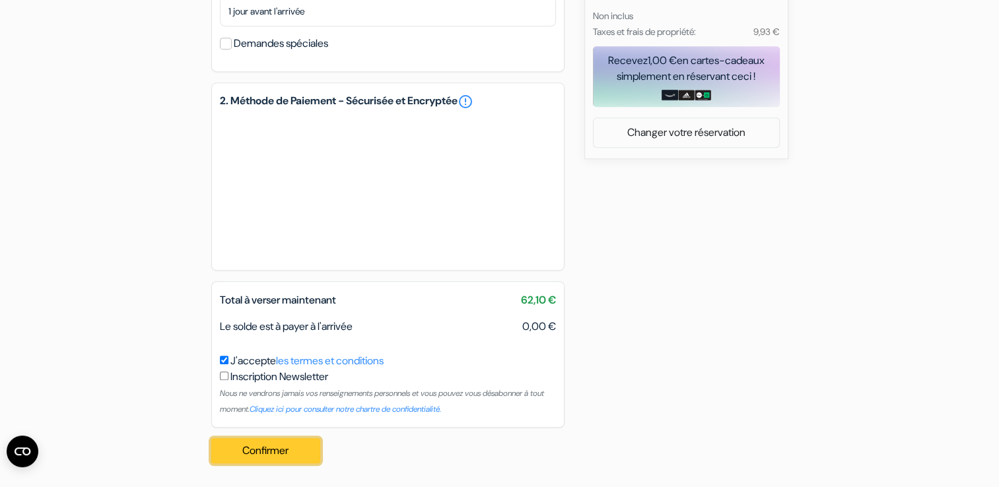
click at [271, 452] on button "Confirmer Loading..." at bounding box center [266, 451] width 110 height 25
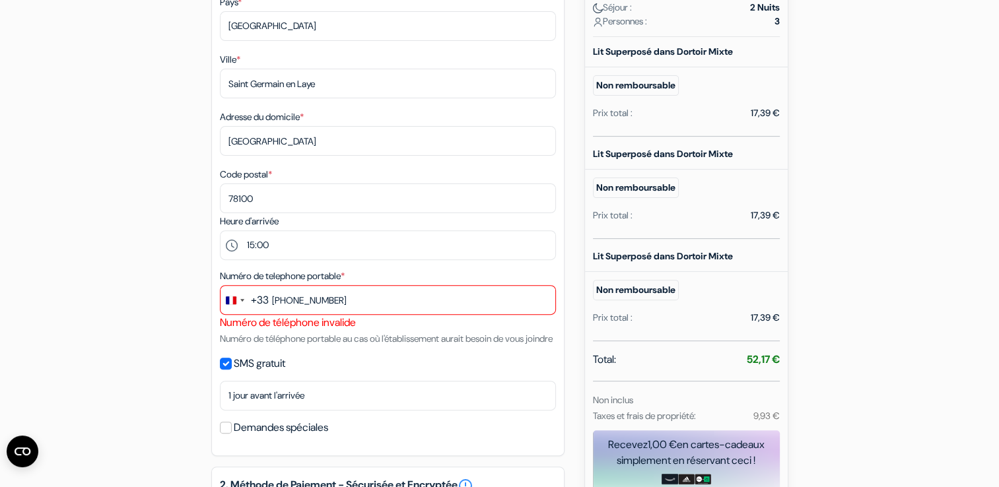
scroll to position [399, 0]
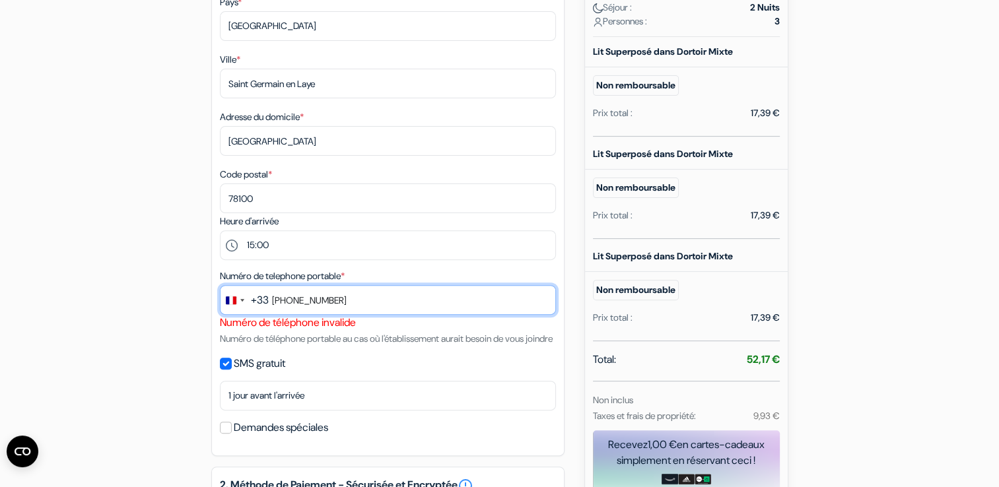
drag, startPoint x: 363, startPoint y: 299, endPoint x: 266, endPoint y: 297, distance: 97.1
click at [266, 297] on div "+33 fra 1 result found No results found France +33 +33768762944" at bounding box center [388, 300] width 336 height 30
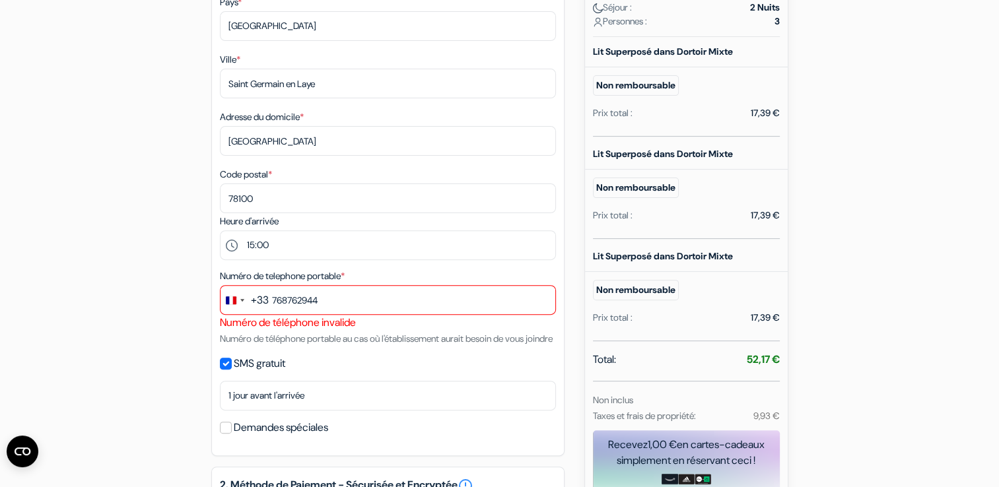
click at [485, 373] on div "SMS gratuit" at bounding box center [388, 364] width 336 height 18
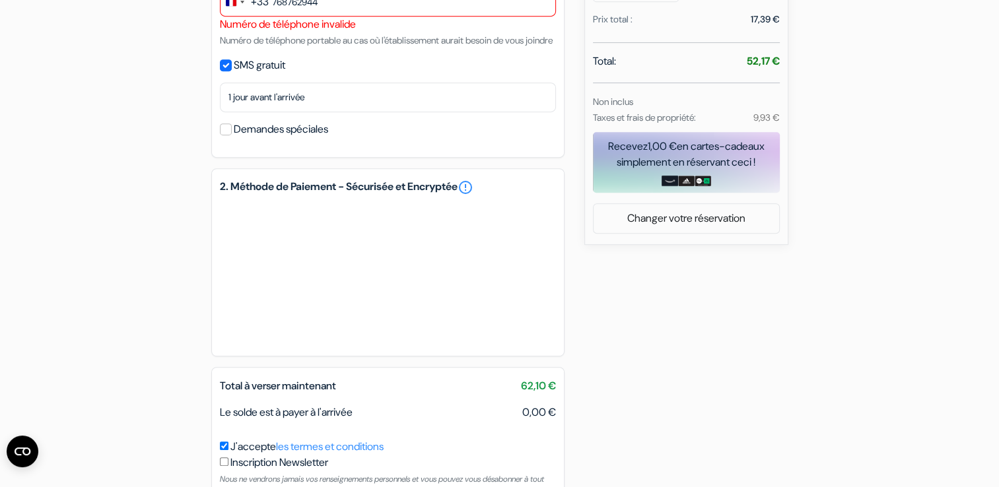
scroll to position [801, 0]
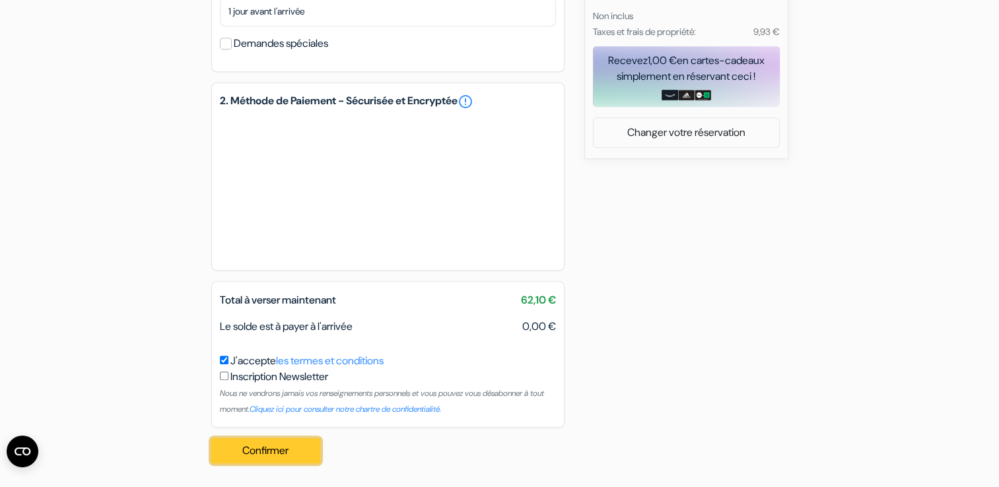
click at [281, 457] on button "Confirmer Loading..." at bounding box center [266, 451] width 110 height 25
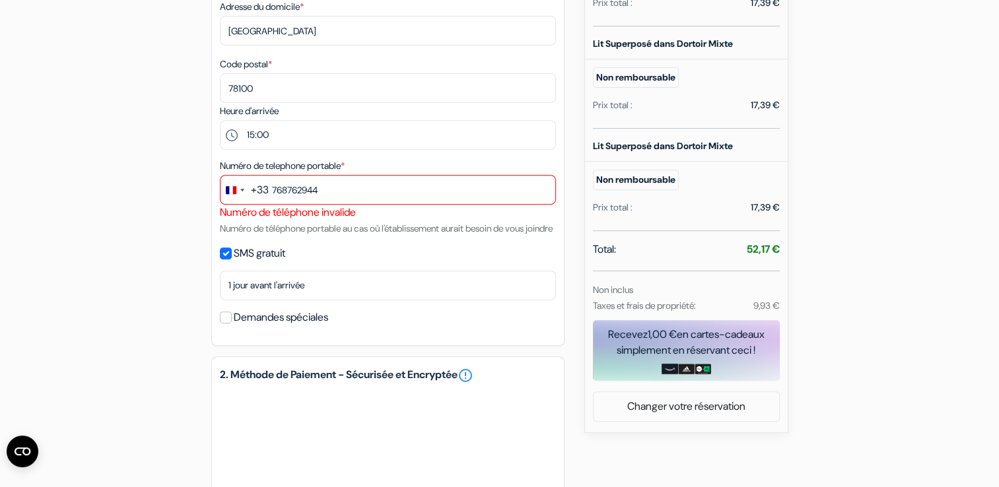
scroll to position [507, 0]
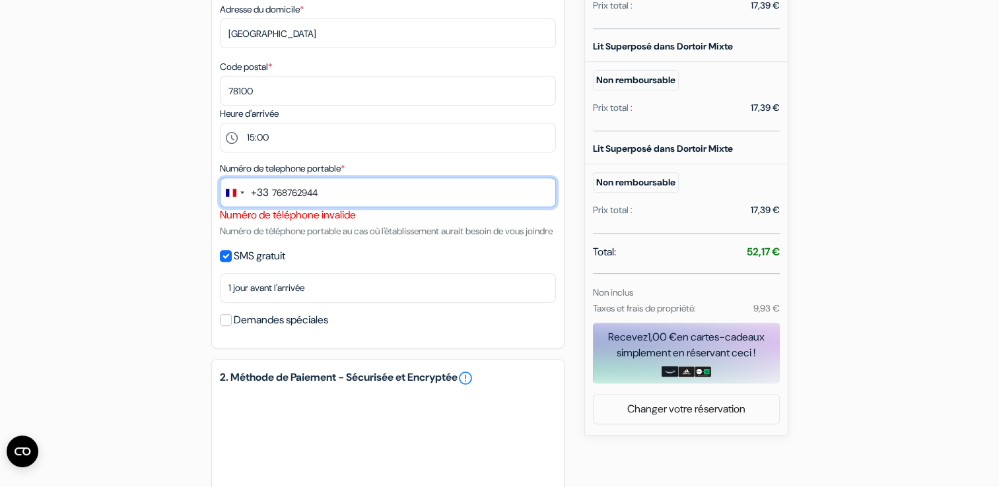
click at [354, 203] on input "768762944" at bounding box center [388, 193] width 336 height 30
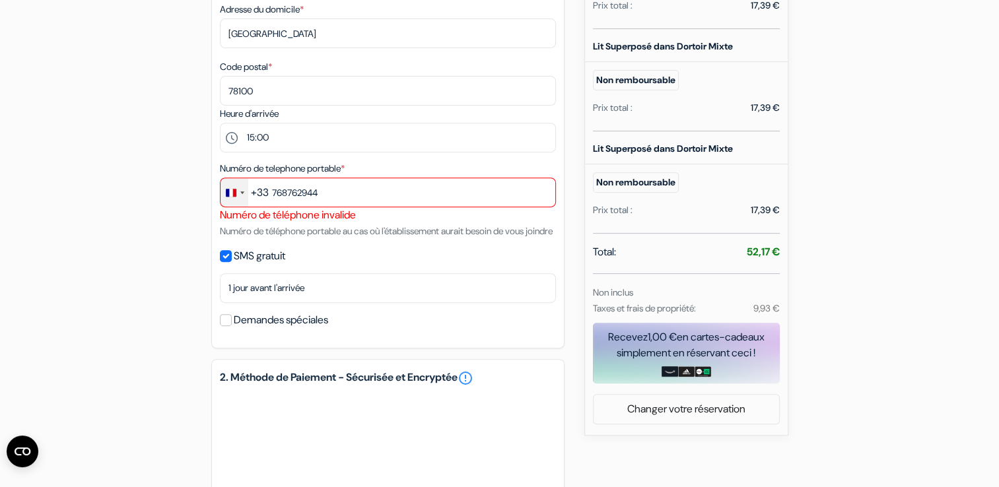
click at [226, 196] on div "Change country, selected France (+33)" at bounding box center [231, 193] width 11 height 8
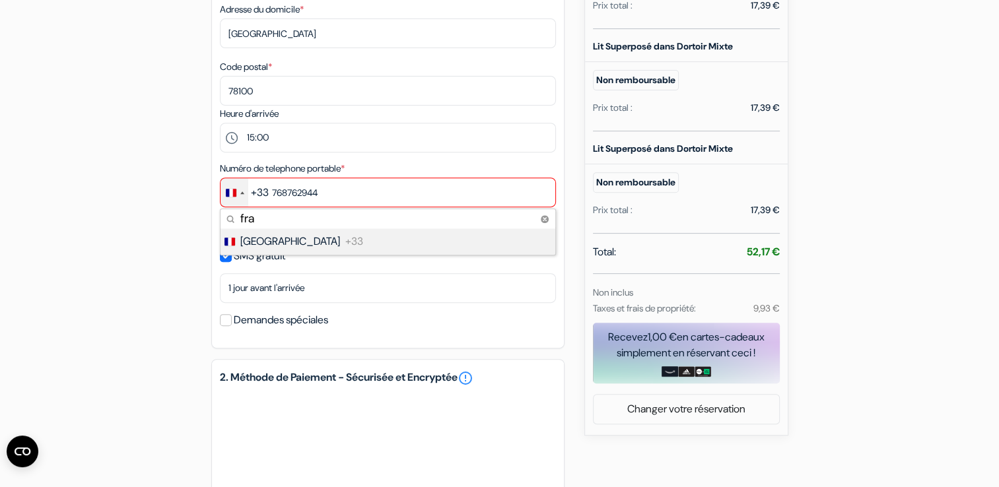
click at [345, 242] on span "+33" at bounding box center [354, 242] width 18 height 16
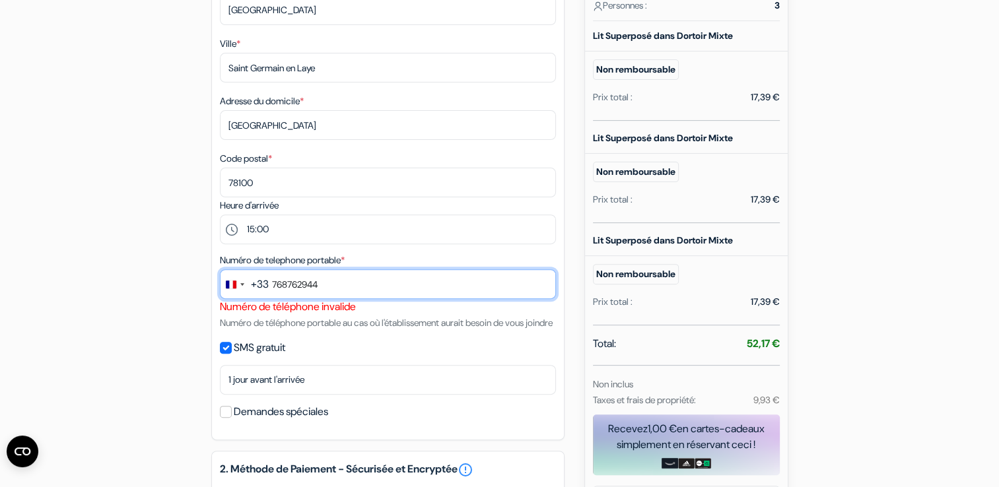
scroll to position [801, 0]
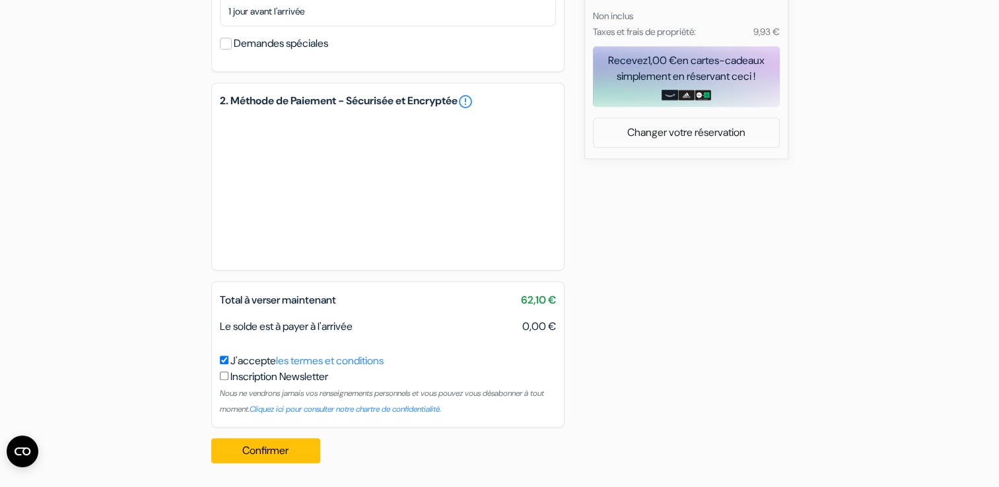
click at [227, 457] on button "Confirmer Loading..." at bounding box center [266, 451] width 110 height 25
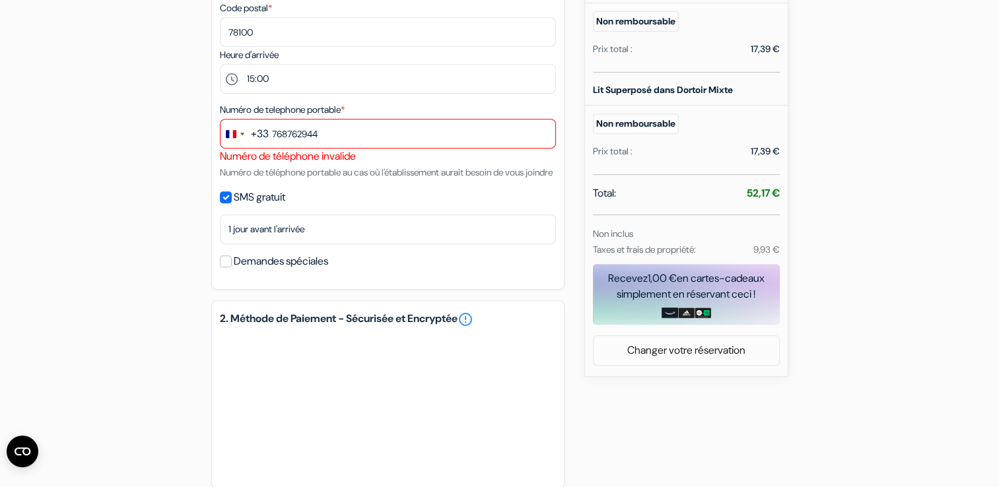
scroll to position [549, 0]
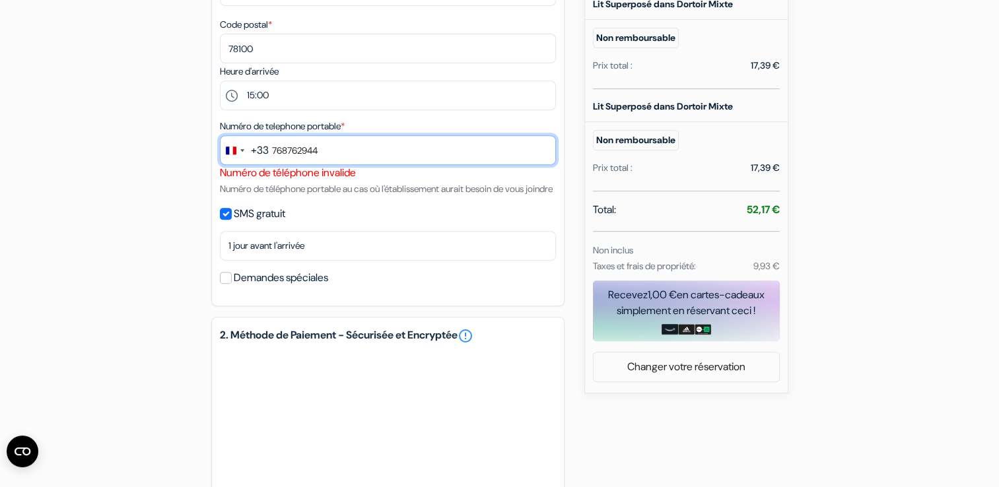
click at [368, 155] on input "768762944" at bounding box center [388, 150] width 336 height 30
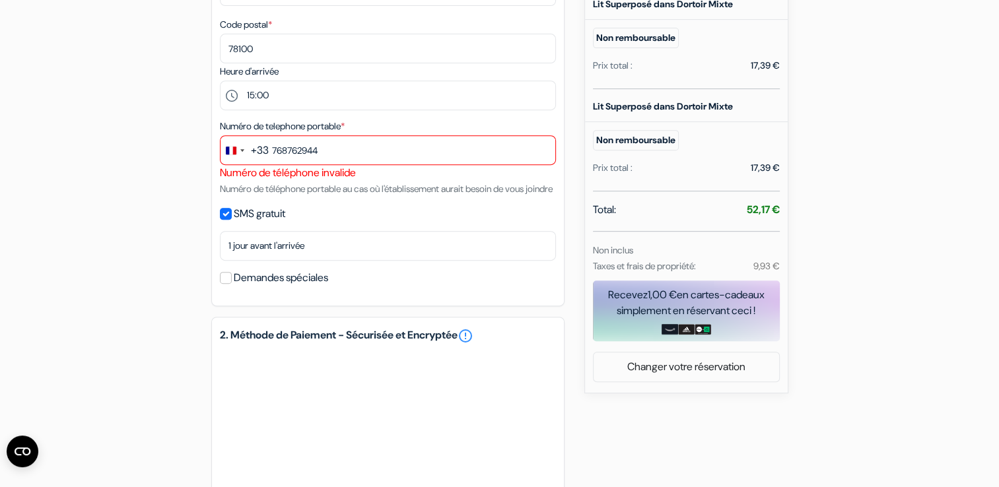
click at [476, 197] on div "Numéro de telephone portable * +33 fra 1 result found No results found France +…" at bounding box center [388, 157] width 336 height 79
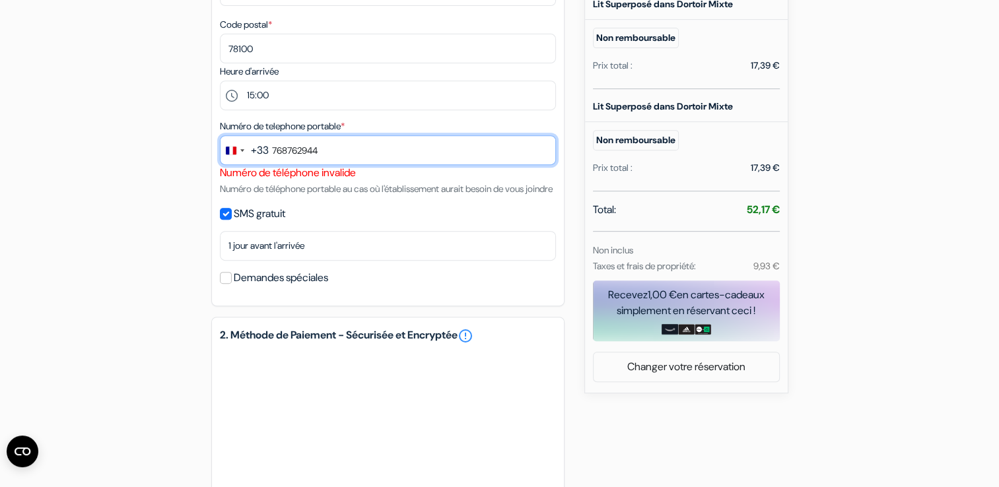
click at [277, 157] on input "768762944" at bounding box center [388, 150] width 336 height 30
click at [291, 154] on input "7 68762944" at bounding box center [388, 150] width 336 height 30
click at [305, 152] on input "7 68 762944" at bounding box center [388, 150] width 336 height 30
click at [317, 153] on input "7 68 76 2944" at bounding box center [388, 150] width 336 height 30
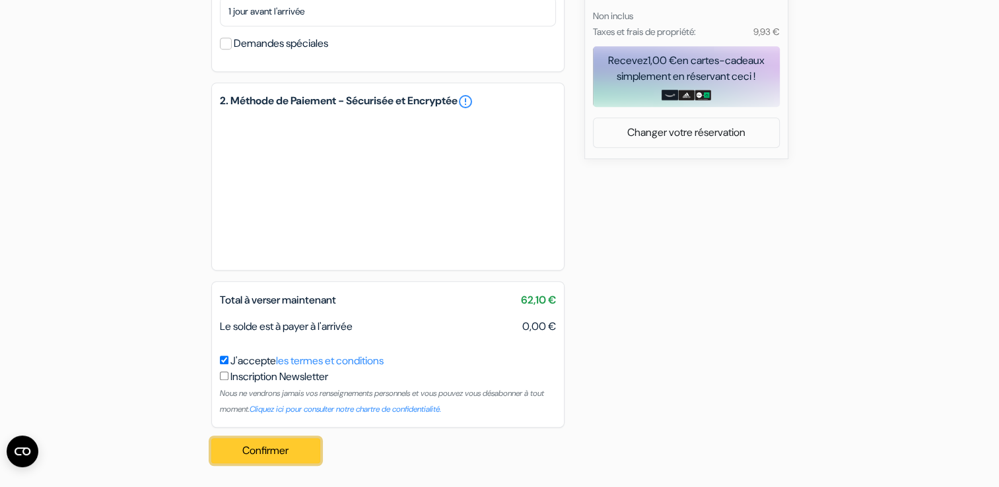
click at [285, 458] on button "Confirmer Loading..." at bounding box center [266, 451] width 110 height 25
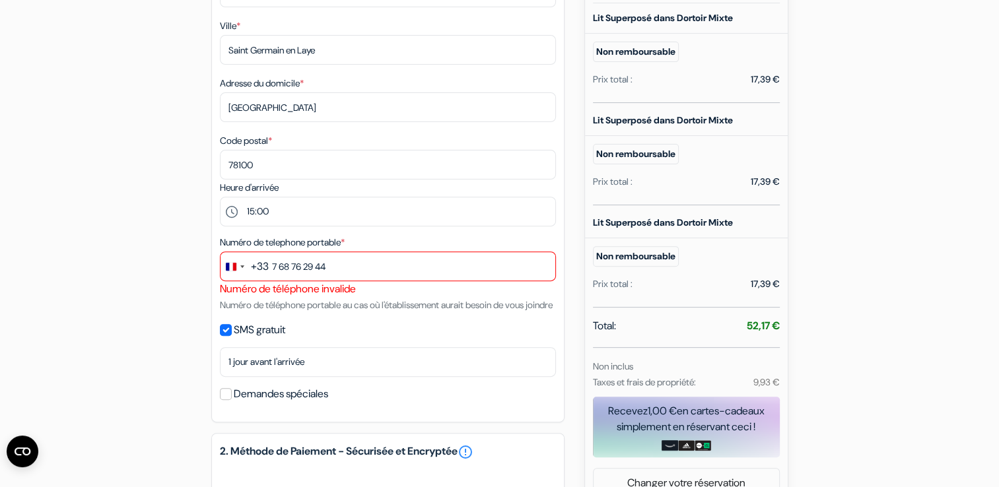
scroll to position [396, 0]
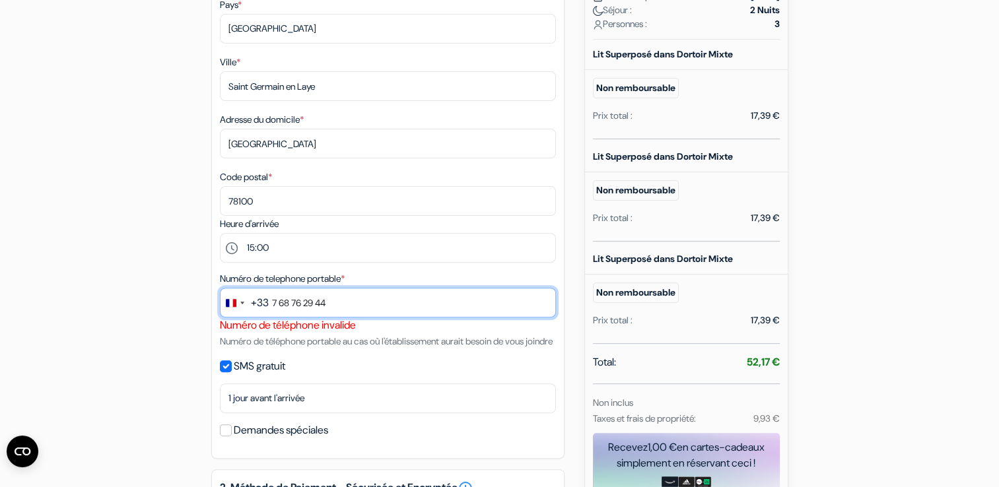
click at [269, 305] on input "7 68 76 29 44" at bounding box center [388, 303] width 336 height 30
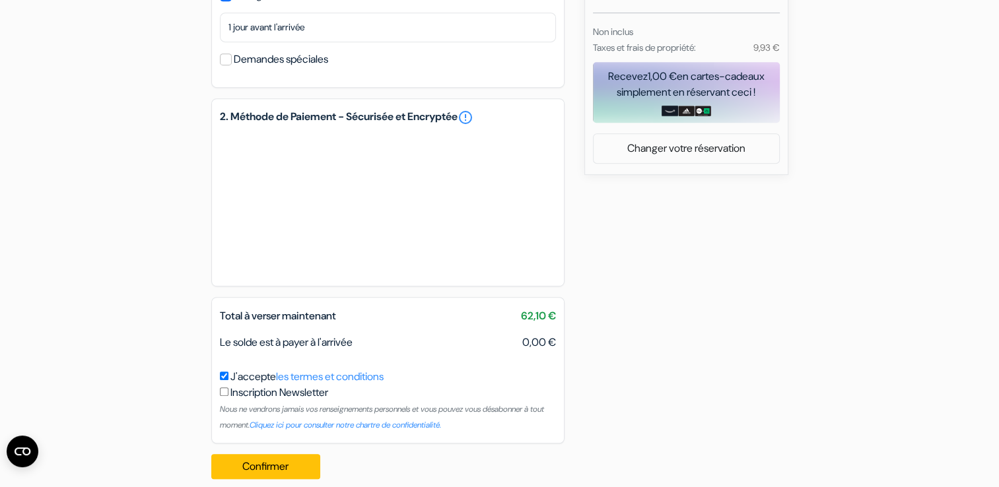
scroll to position [801, 0]
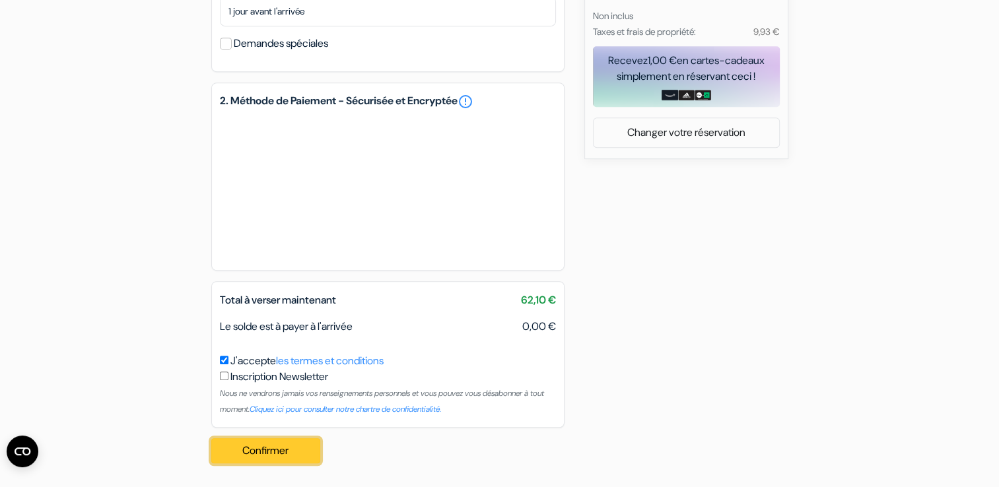
click at [297, 445] on button "Confirmer Loading..." at bounding box center [266, 451] width 110 height 25
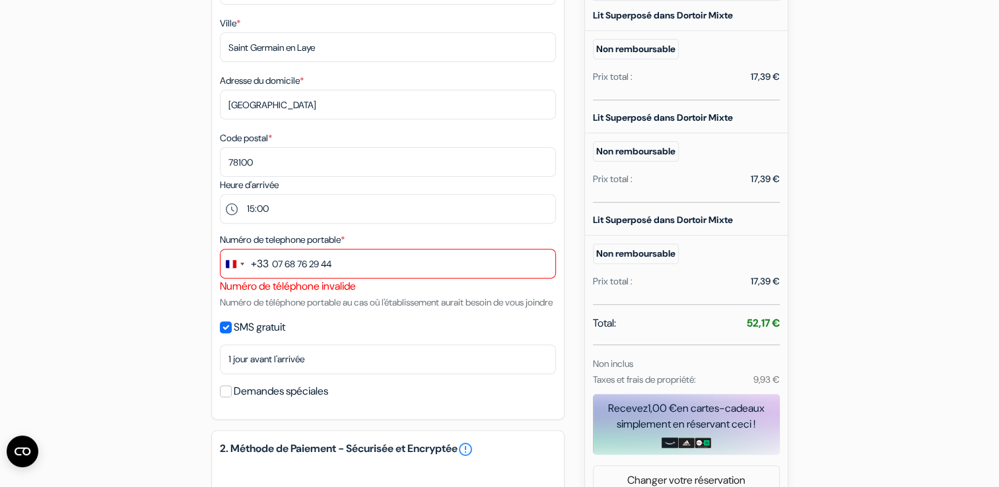
scroll to position [436, 0]
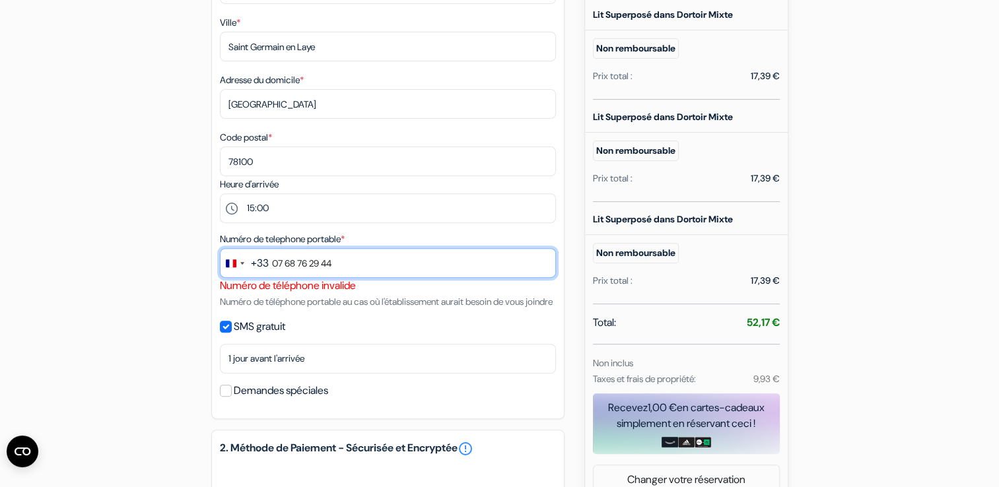
drag, startPoint x: 385, startPoint y: 266, endPoint x: 275, endPoint y: 266, distance: 110.3
click at [275, 266] on input "07 68 76 29 44" at bounding box center [388, 263] width 336 height 30
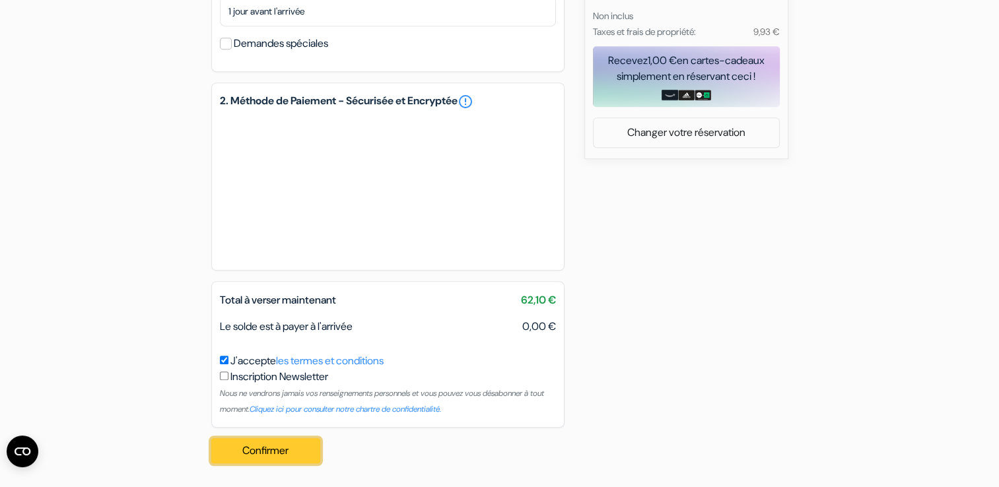
click at [284, 450] on button "Confirmer Loading..." at bounding box center [266, 451] width 110 height 25
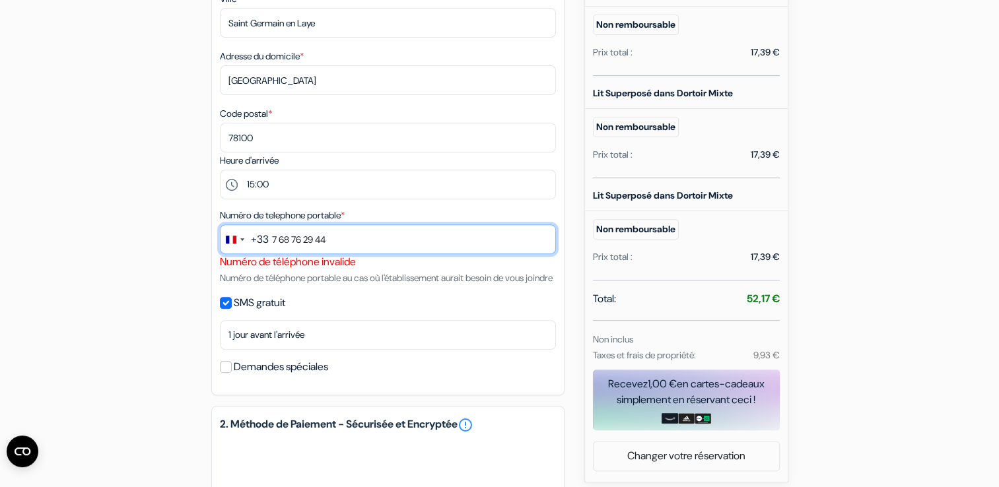
click at [321, 242] on input "7 68 76 29 44" at bounding box center [388, 240] width 336 height 30
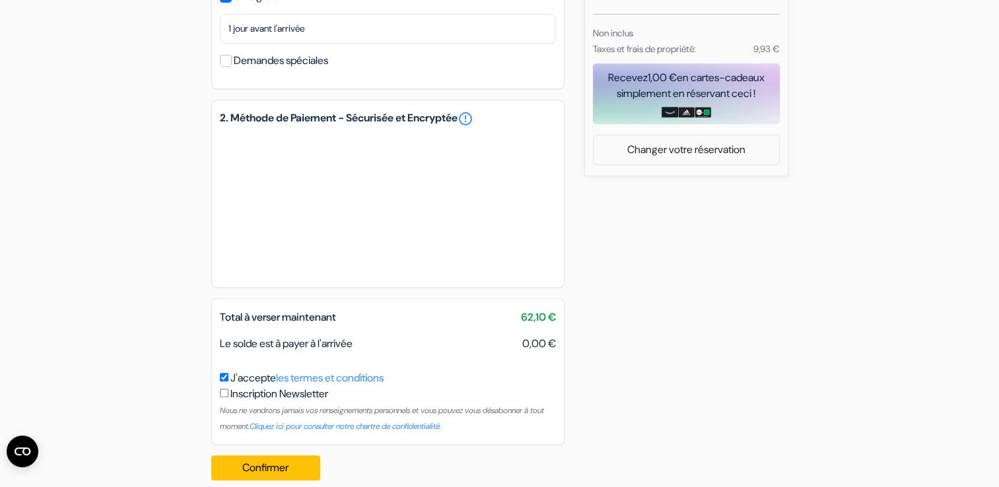
scroll to position [801, 0]
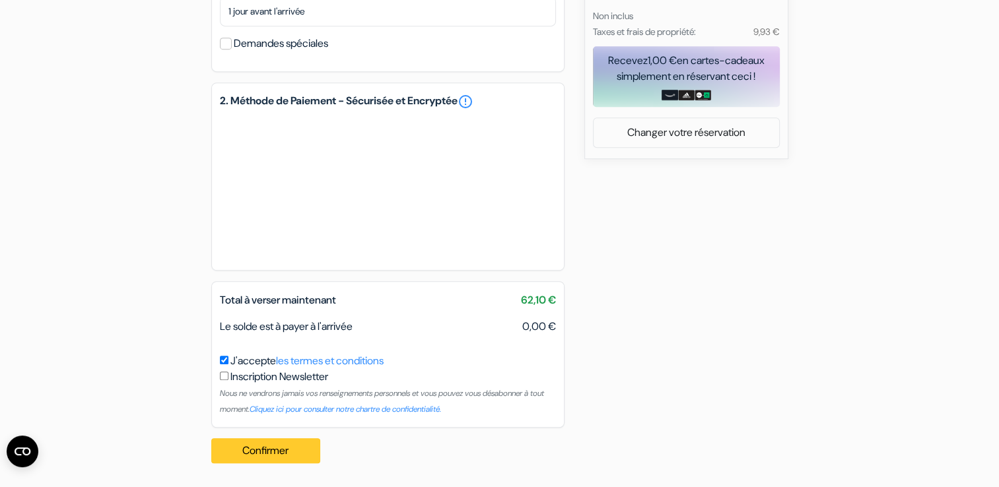
type input "768762944"
click at [289, 448] on button "Confirmer Loading..." at bounding box center [266, 451] width 110 height 25
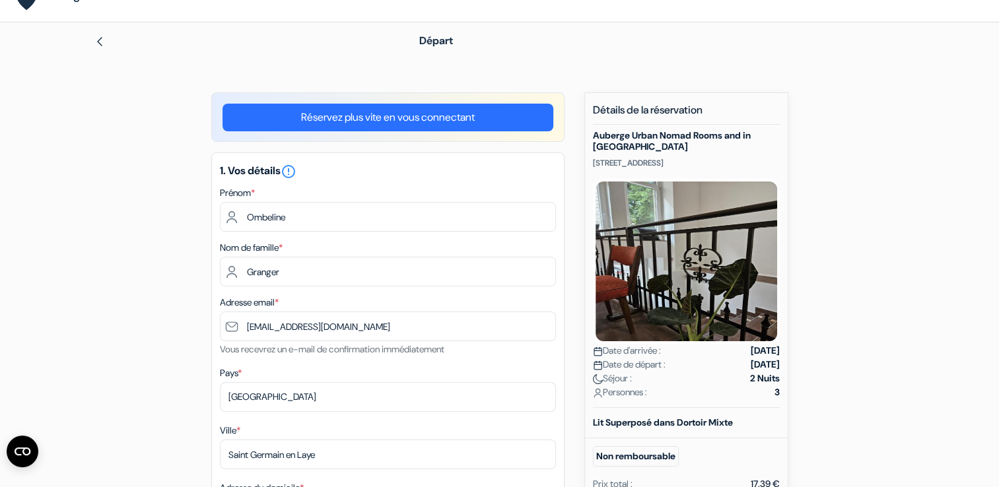
scroll to position [0, 0]
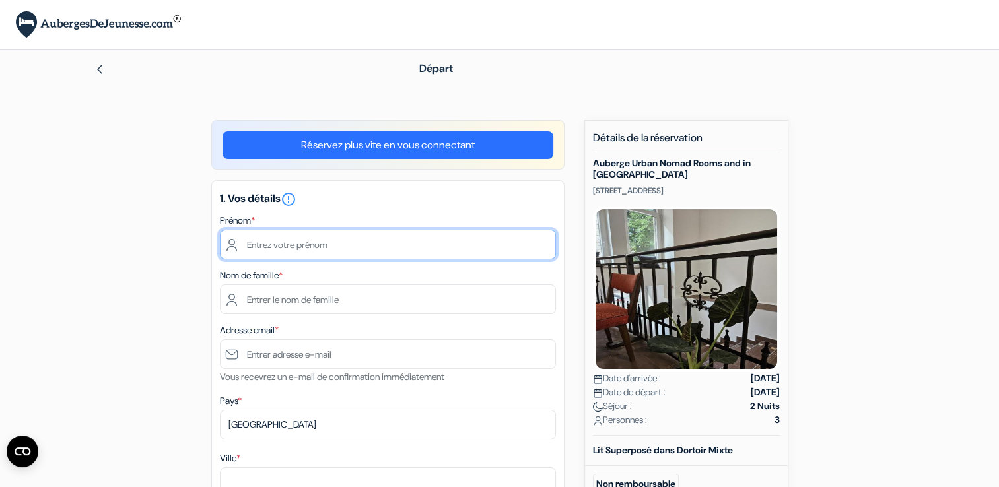
click at [277, 250] on input "text" at bounding box center [388, 245] width 336 height 30
type input "Ombeline"
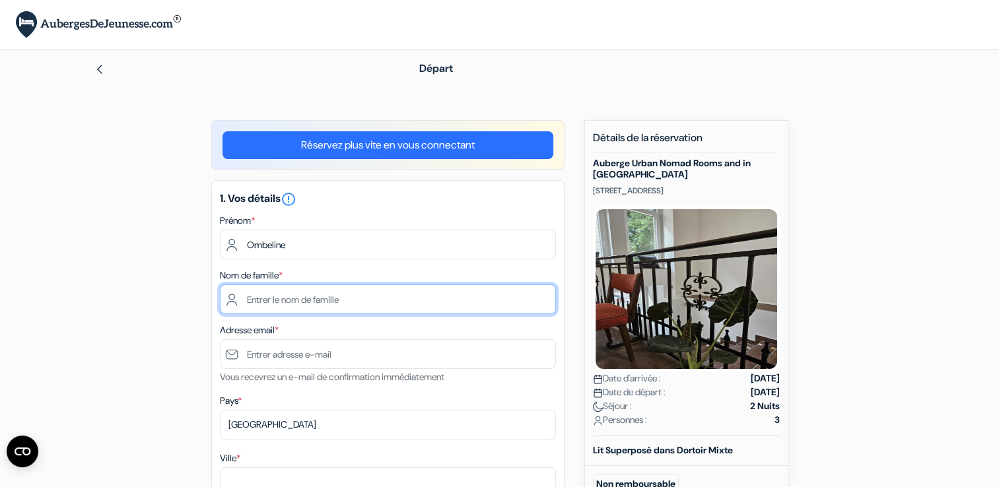
type input "Granger"
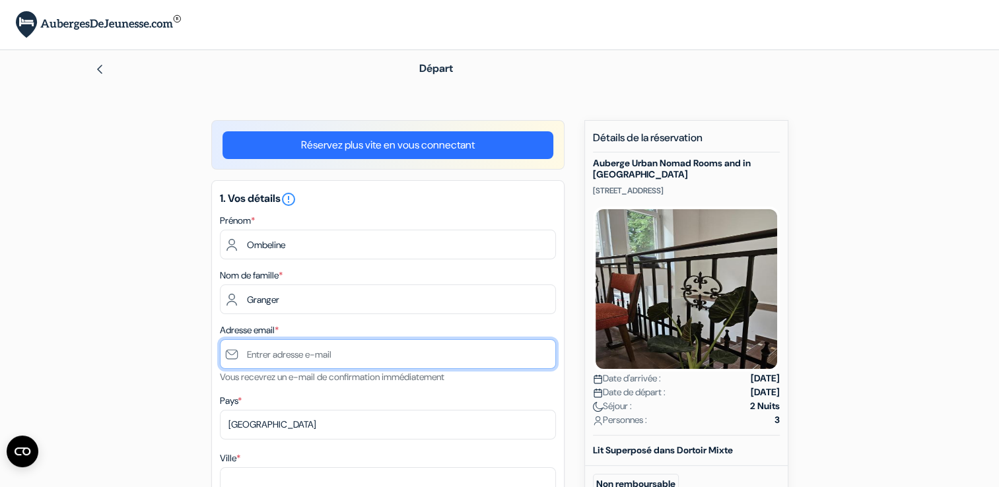
type input "[EMAIL_ADDRESS][DOMAIN_NAME]"
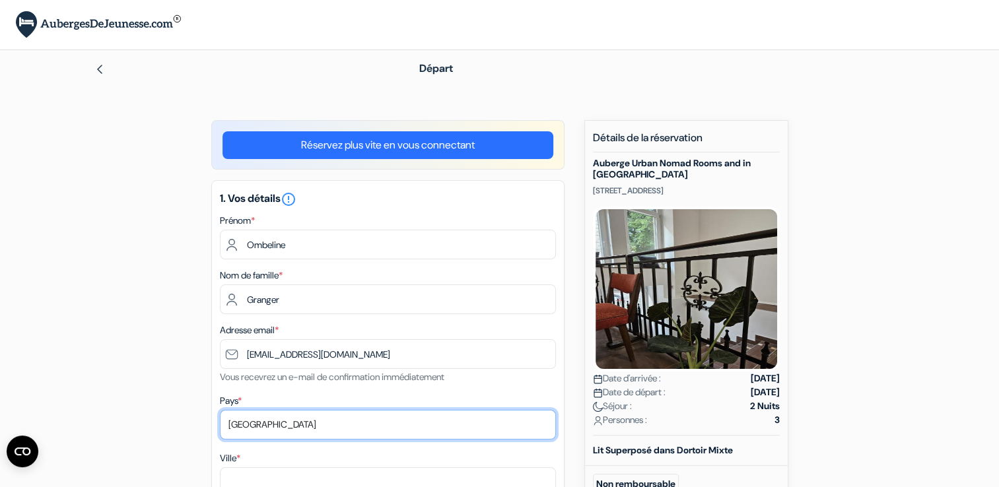
select select "fr"
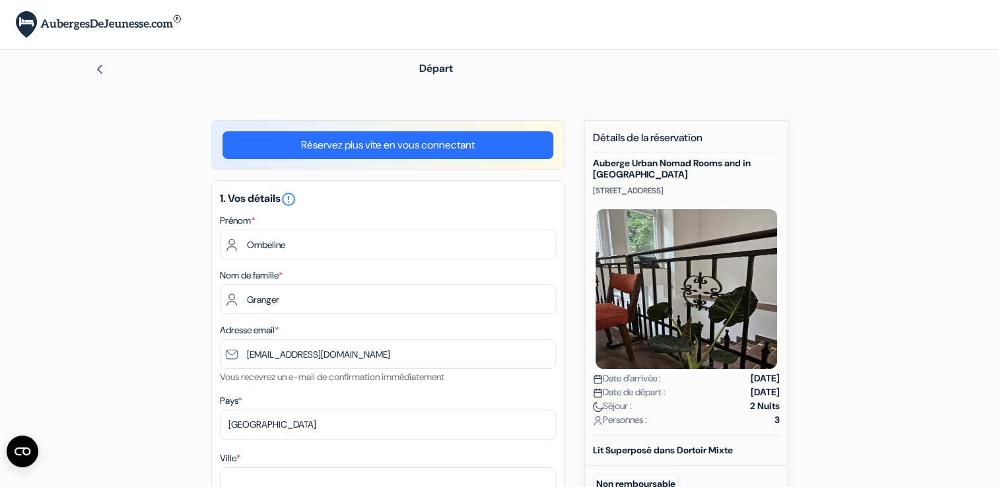
type input "[GEOGRAPHIC_DATA]"
type input "78100"
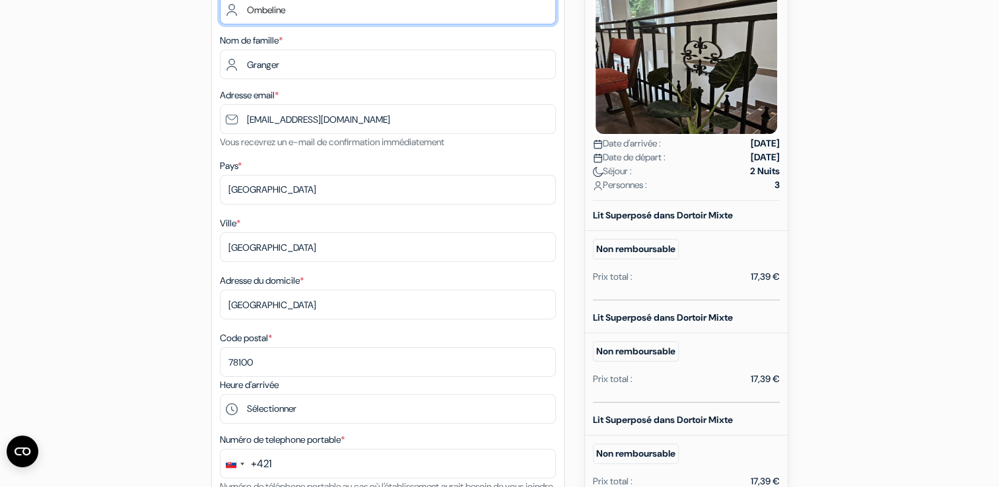
scroll to position [245, 0]
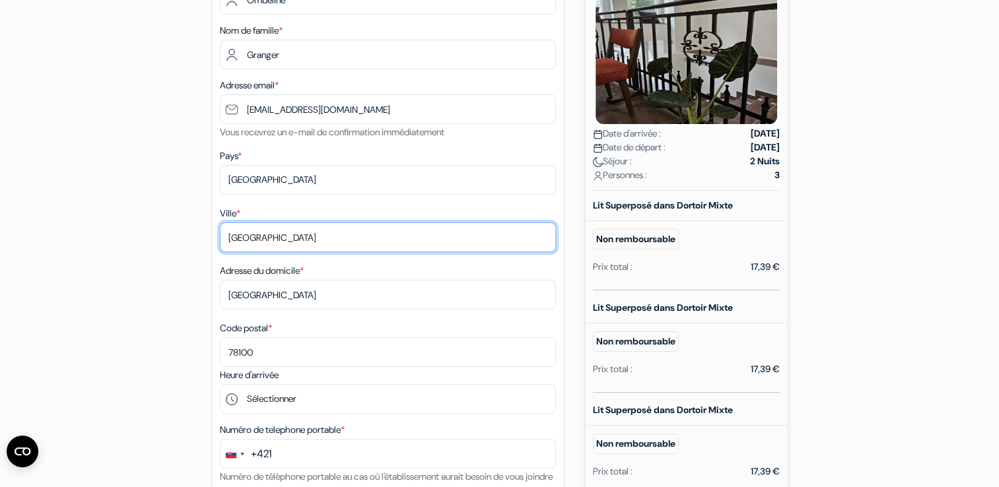
click at [254, 236] on input "[GEOGRAPHIC_DATA]" at bounding box center [388, 238] width 336 height 30
click at [298, 239] on input "[GEOGRAPHIC_DATA]" at bounding box center [388, 238] width 336 height 30
click at [306, 238] on input "Saint Germain en-Laye" at bounding box center [388, 238] width 336 height 30
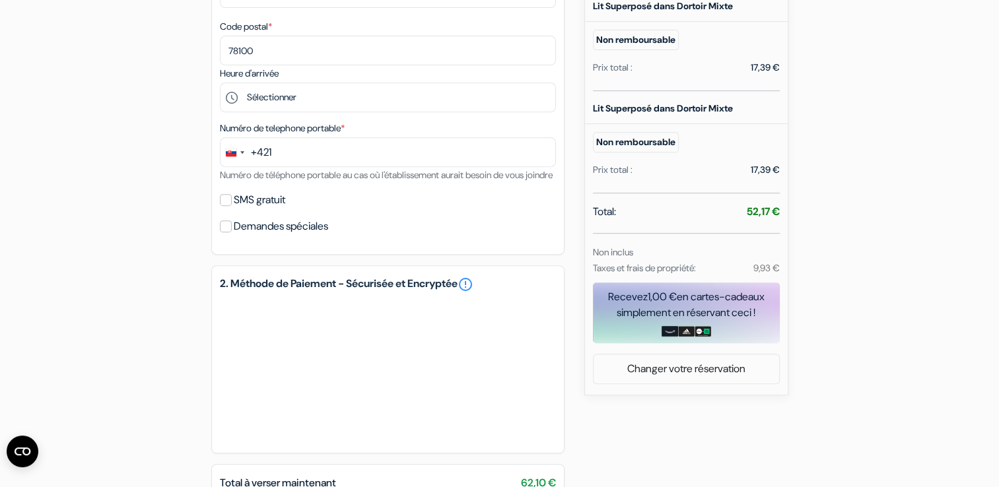
scroll to position [548, 0]
type input "Saint Germain en Laye"
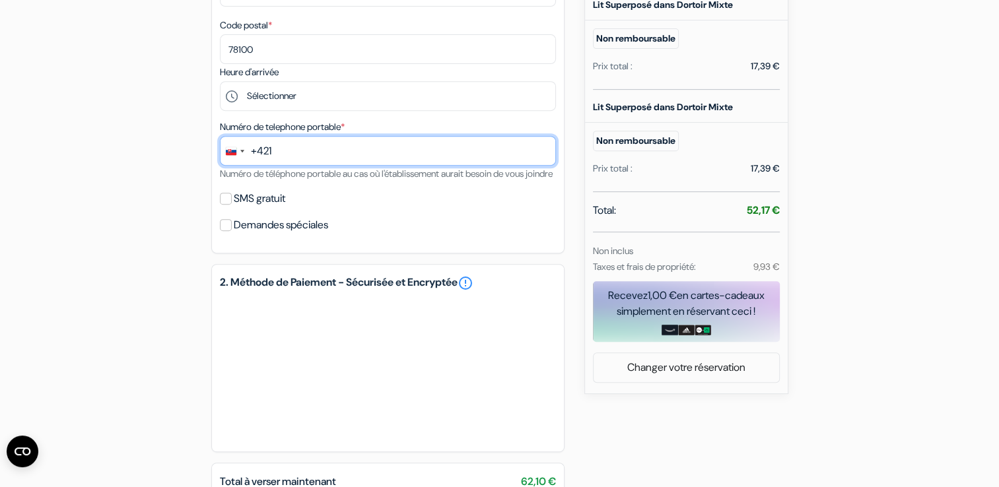
click at [341, 157] on input "text" at bounding box center [388, 151] width 336 height 30
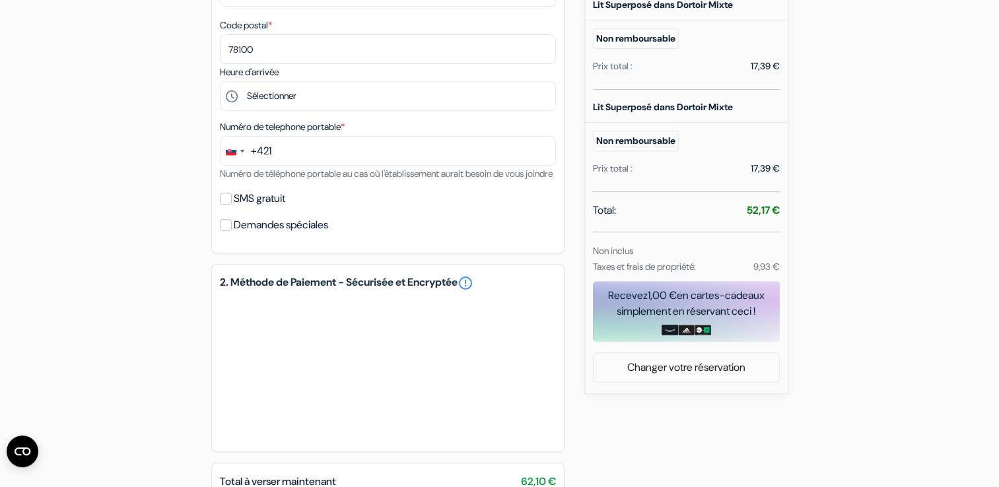
click at [256, 152] on div "+421" at bounding box center [261, 151] width 20 height 16
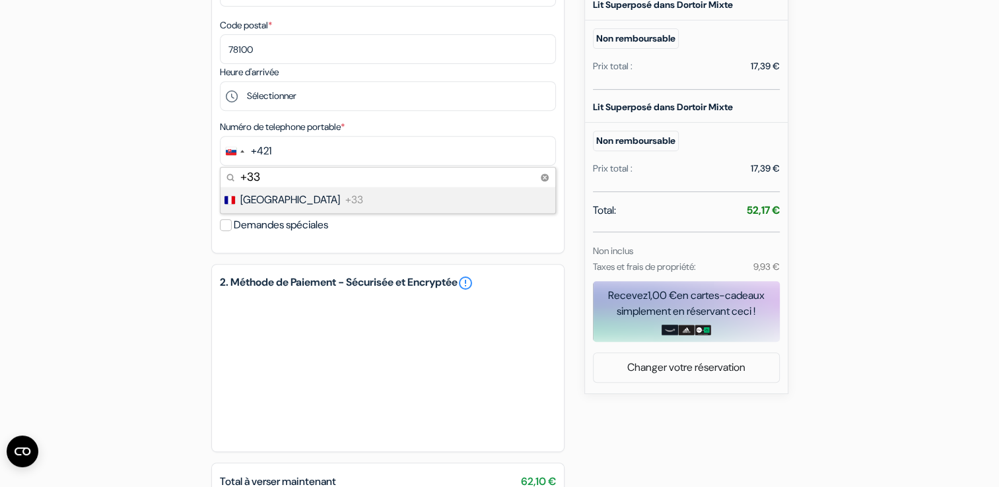
type input "+33"
click at [281, 210] on li "France +33" at bounding box center [387, 200] width 336 height 26
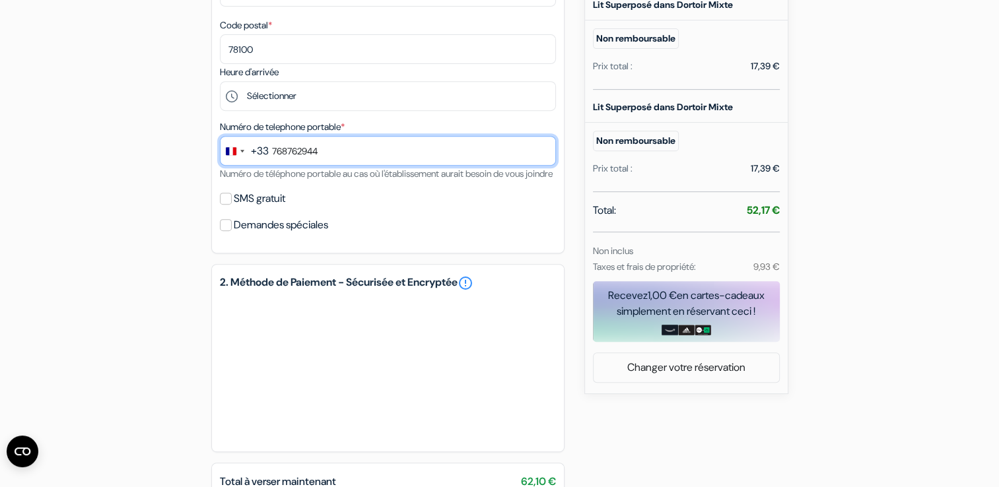
type input "768762944"
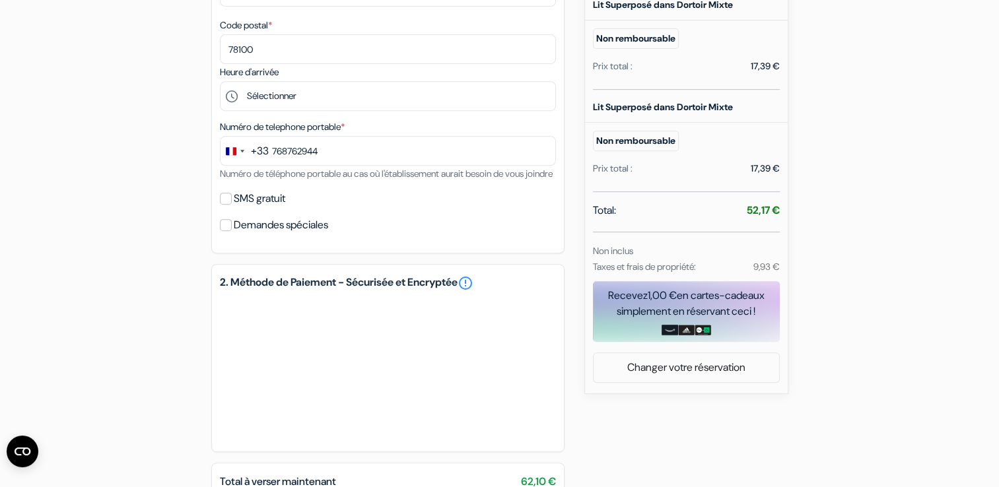
click at [483, 208] on div "SMS gratuit" at bounding box center [388, 199] width 336 height 18
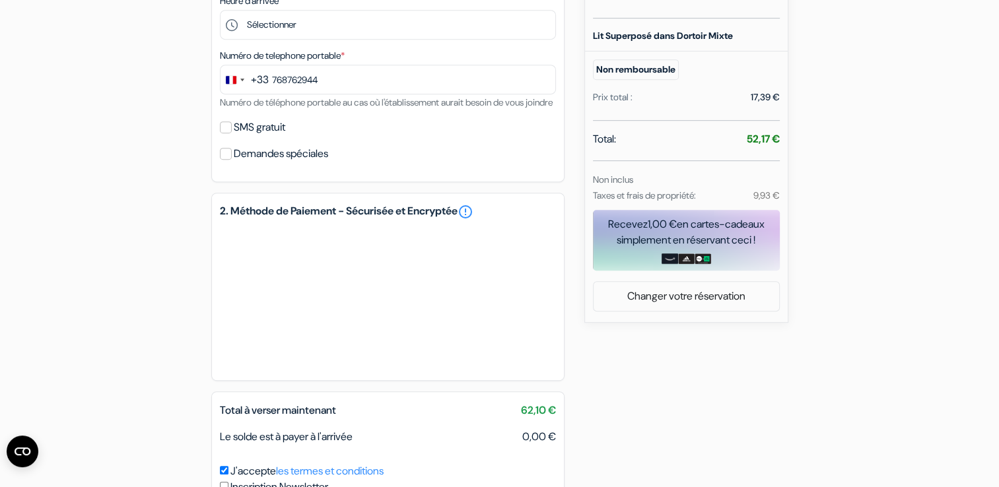
scroll to position [621, 0]
click at [235, 135] on label "SMS gratuit" at bounding box center [260, 126] width 52 height 18
click at [232, 132] on input "SMS gratuit" at bounding box center [226, 126] width 12 height 12
checkbox input "true"
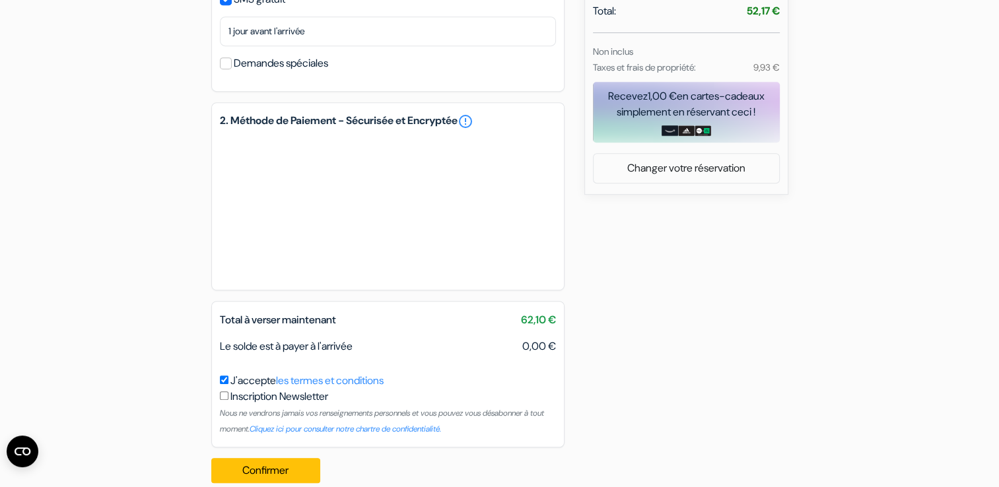
scroll to position [785, 0]
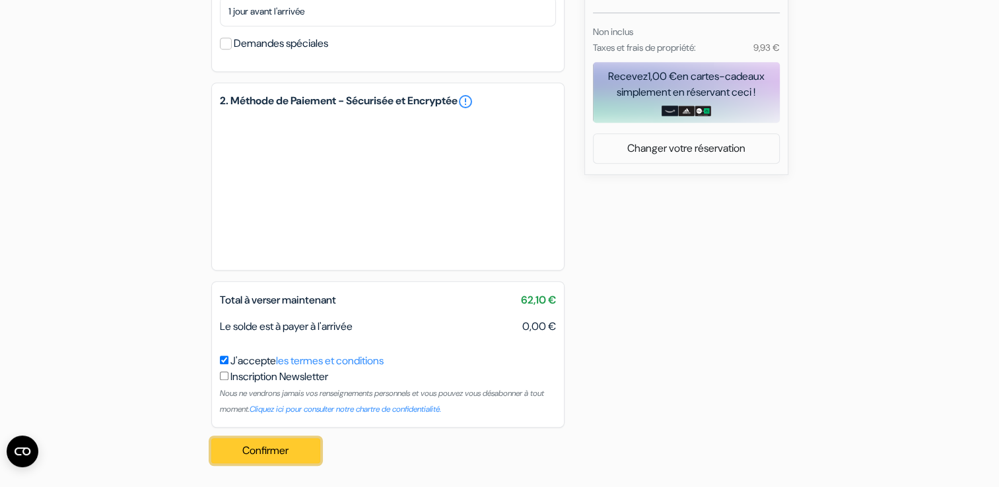
click at [295, 450] on button "Confirmer Loading..." at bounding box center [266, 451] width 110 height 25
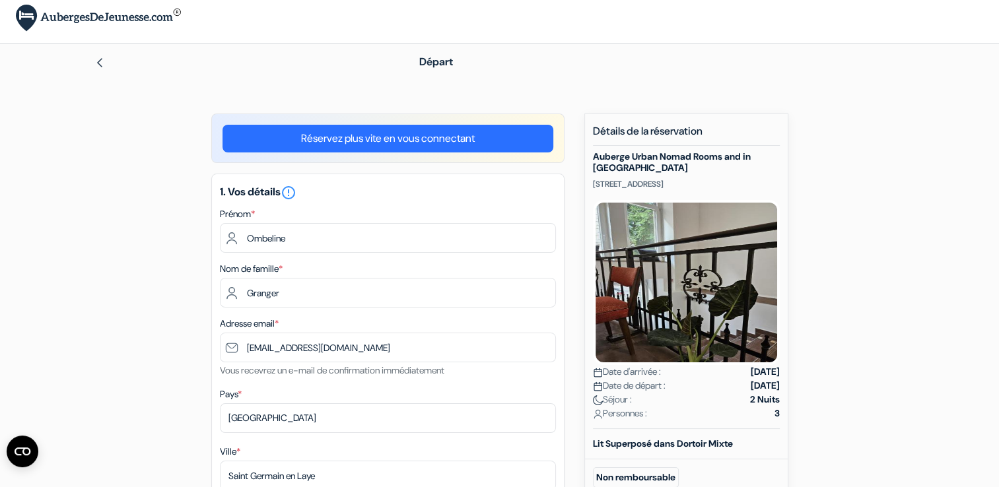
scroll to position [0, 0]
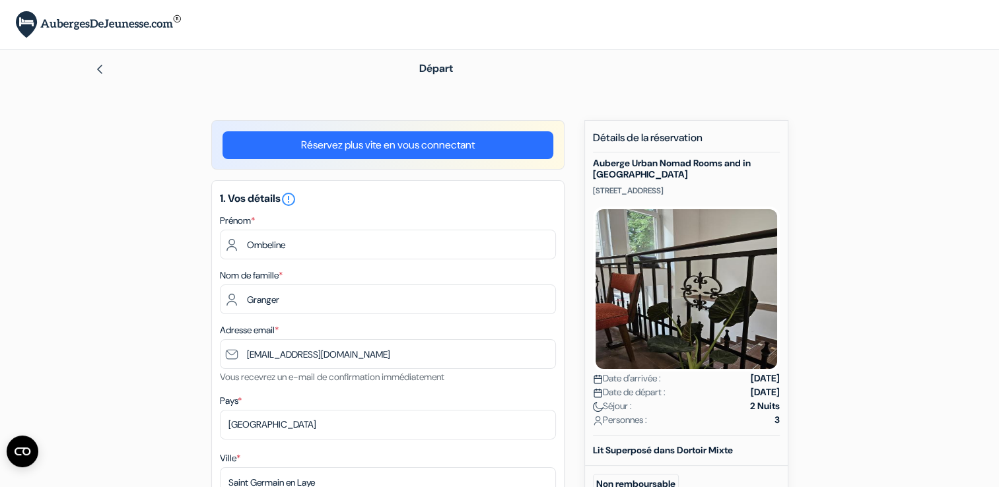
click at [103, 74] on img at bounding box center [99, 69] width 11 height 11
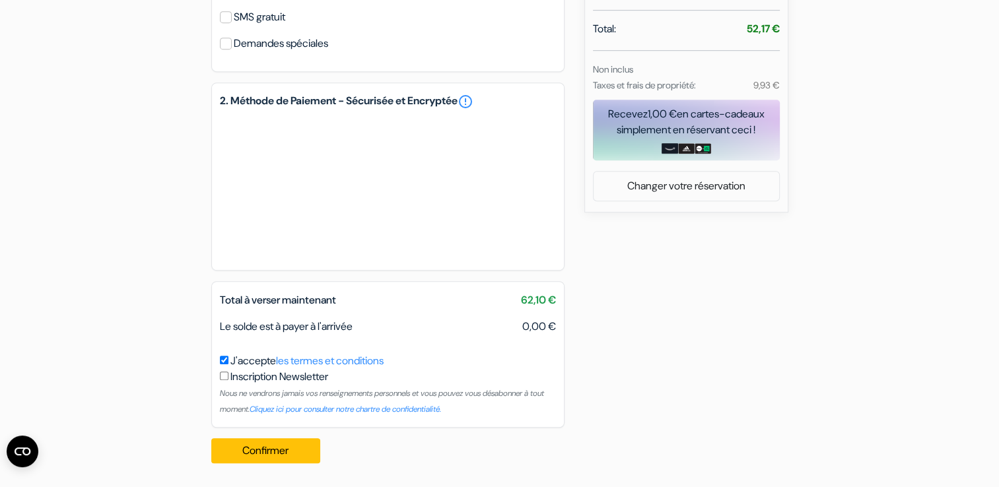
scroll to position [746, 0]
